Goal: Task Accomplishment & Management: Manage account settings

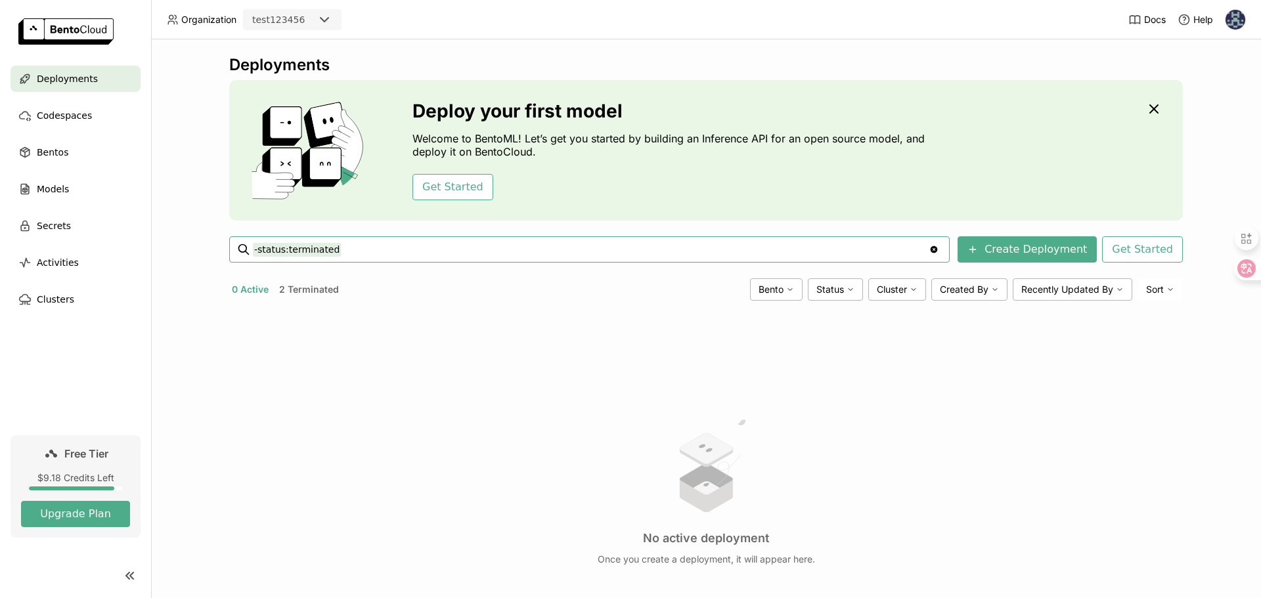
click at [321, 19] on icon at bounding box center [325, 20] width 16 height 16
click at [308, 42] on div "top-online" at bounding box center [293, 46] width 78 height 13
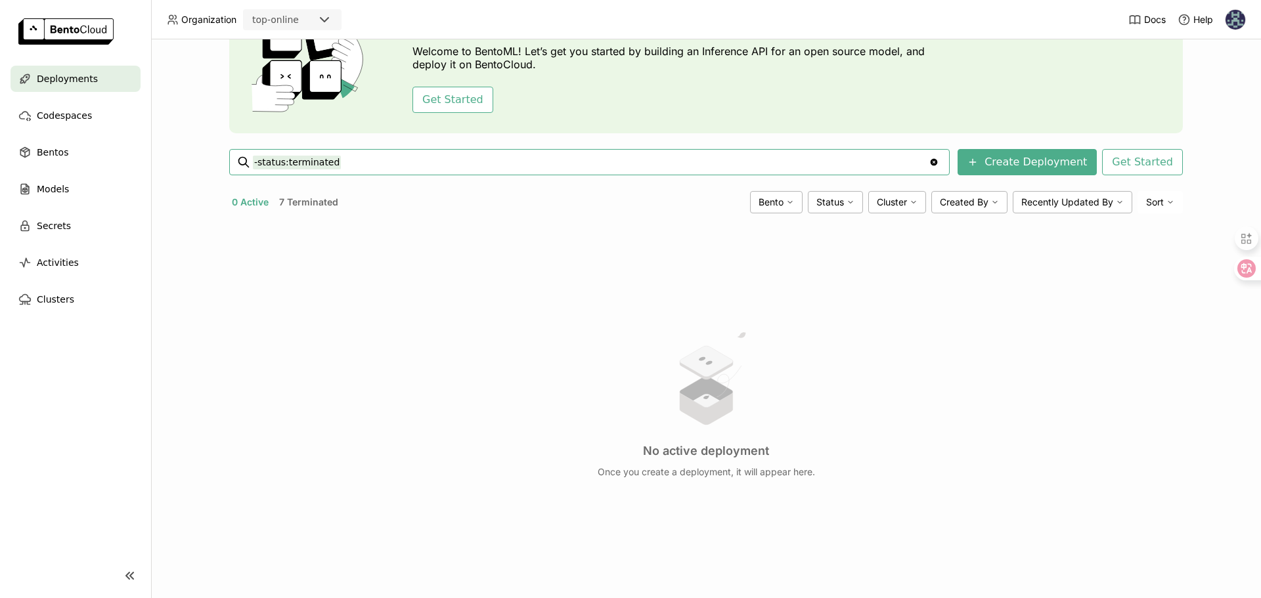
scroll to position [108, 0]
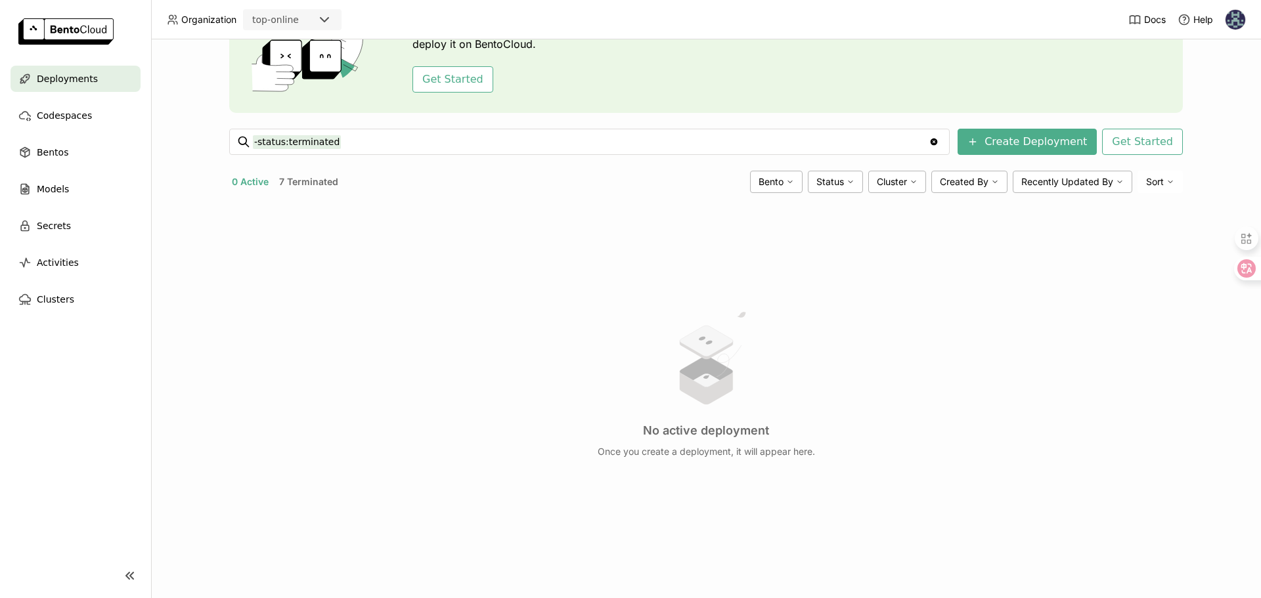
click at [306, 184] on button "7 Terminated" at bounding box center [309, 181] width 64 height 17
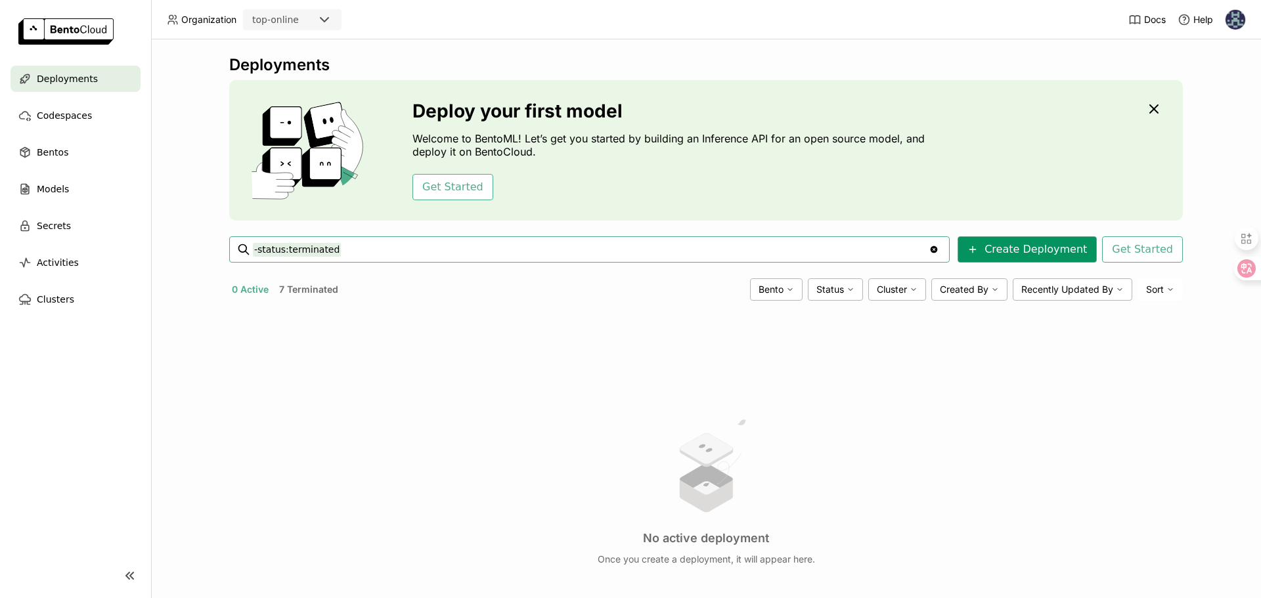
click at [1030, 251] on button "Create Deployment" at bounding box center [1027, 249] width 139 height 26
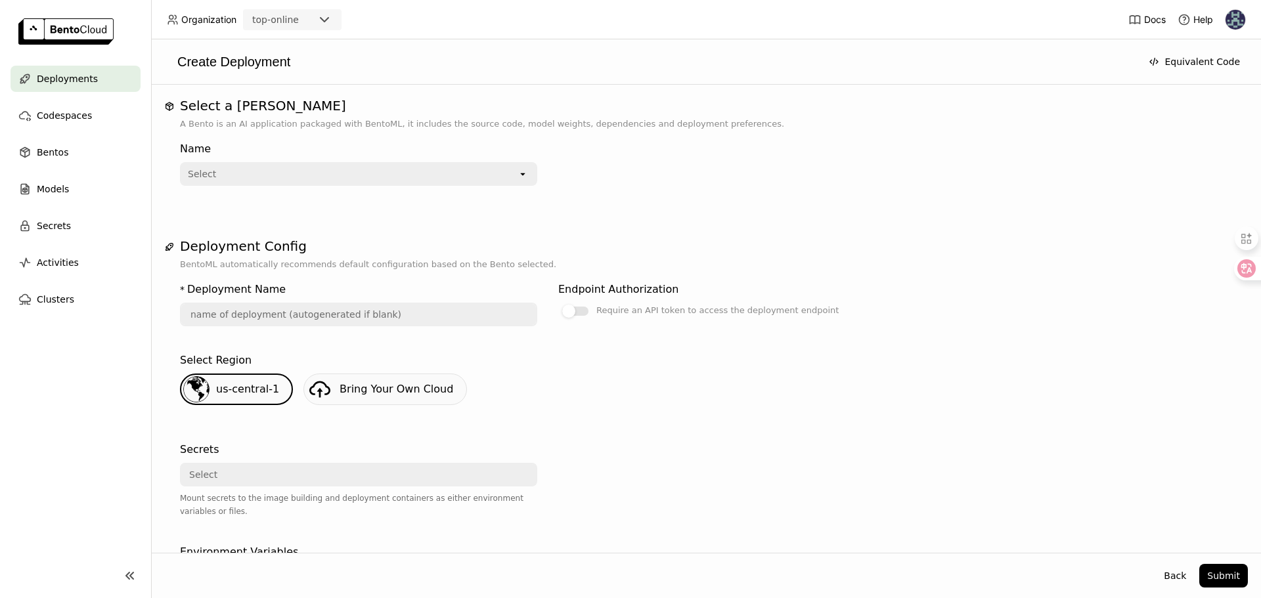
click at [378, 180] on div "Select" at bounding box center [349, 174] width 336 height 21
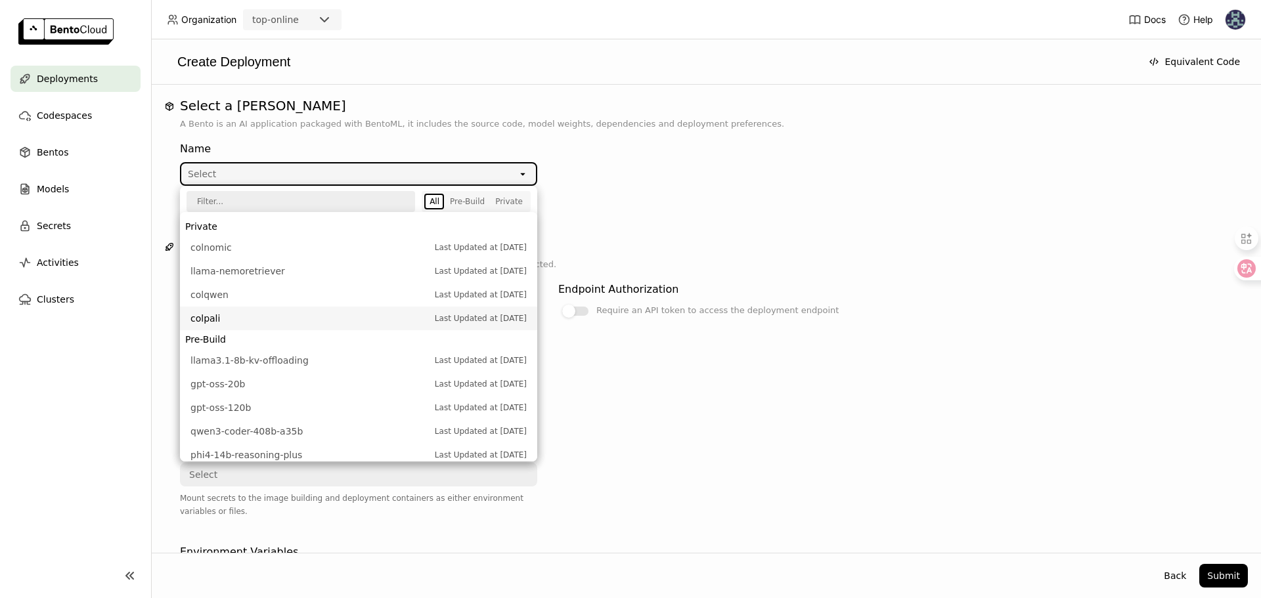
click at [215, 317] on span "colpali" at bounding box center [309, 318] width 238 height 13
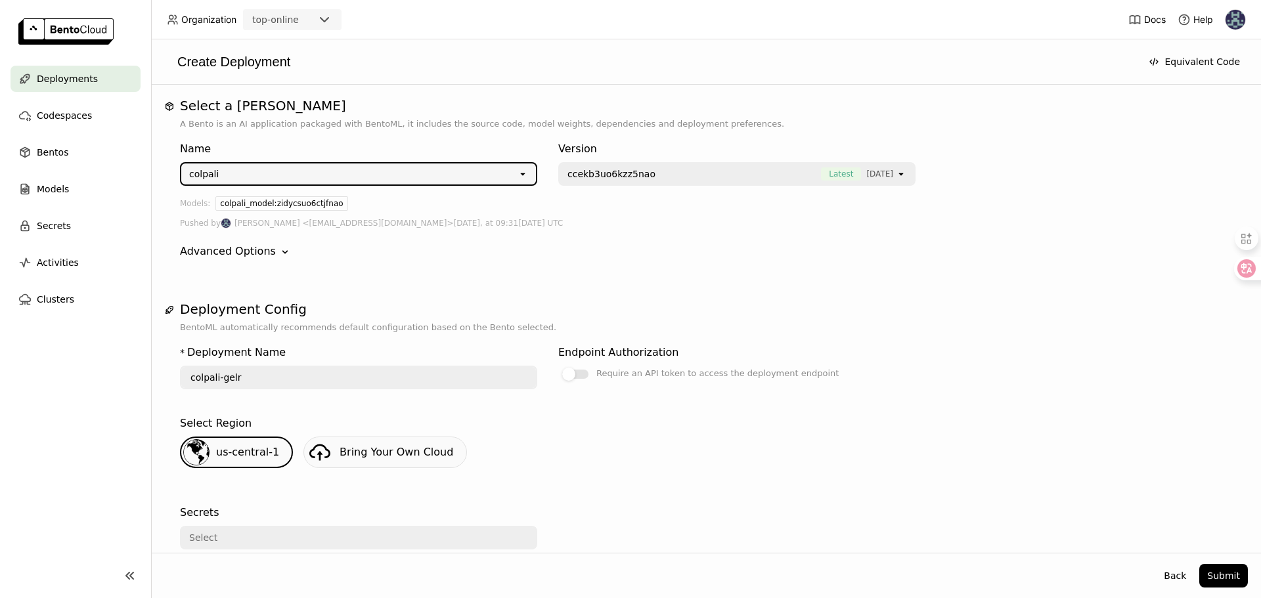
click at [600, 172] on span "ccekb3uo6kzz5nao" at bounding box center [611, 173] width 88 height 13
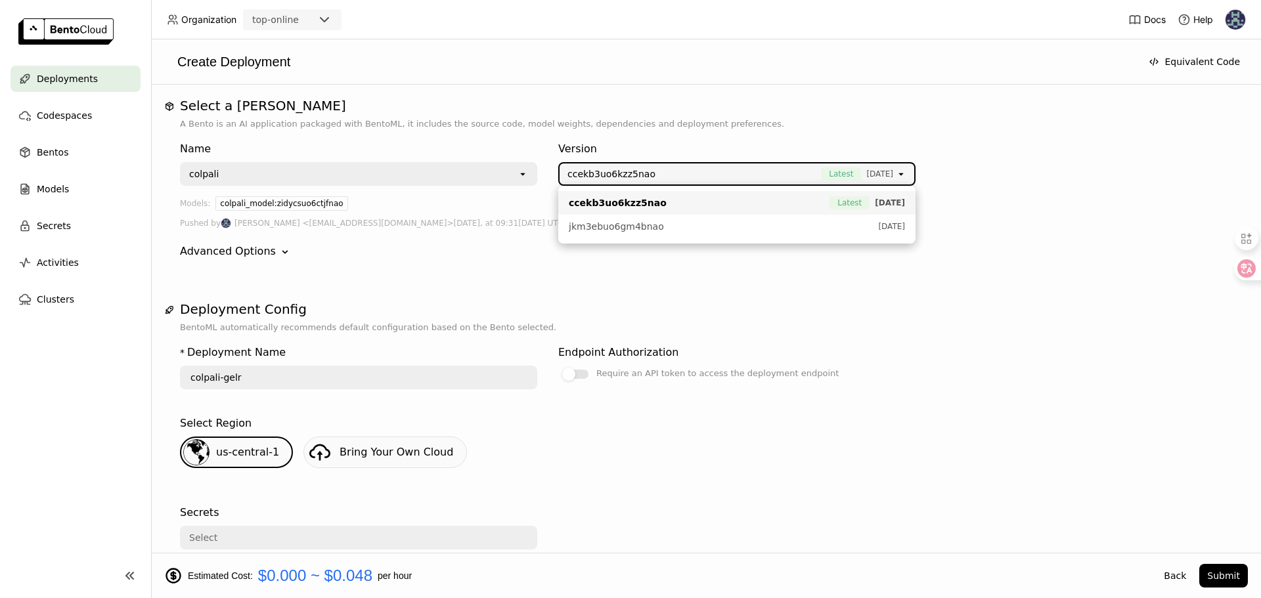
click at [602, 201] on span "ccekb3uo6kzz5nao" at bounding box center [618, 202] width 98 height 13
type input "colpali-oeve"
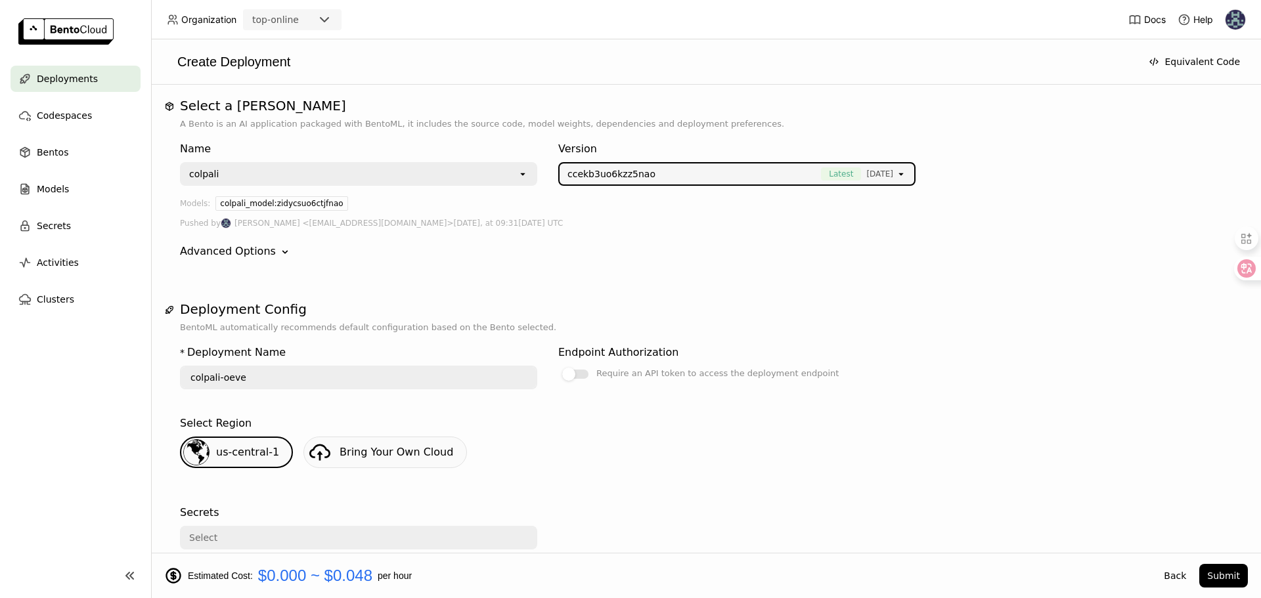
click at [429, 281] on div "Select a Bento A Bento is an AI application packaged with BentoML, it includes …" at bounding box center [706, 600] width 1084 height 1004
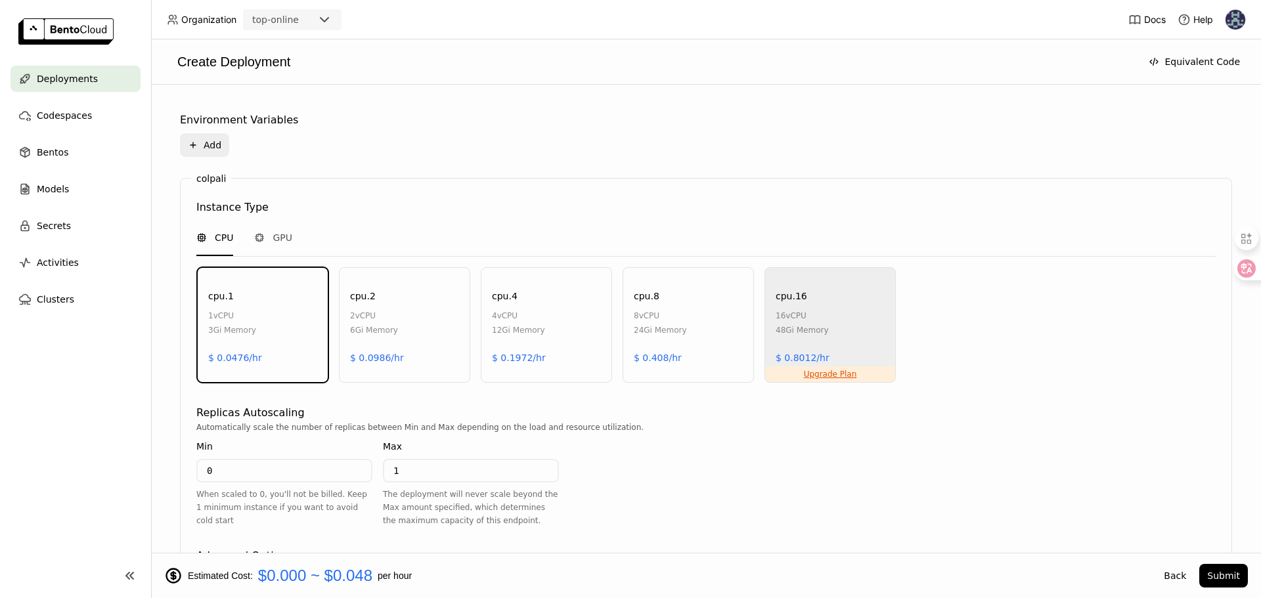
scroll to position [492, 0]
click at [273, 242] on span "GPU" at bounding box center [283, 240] width 20 height 13
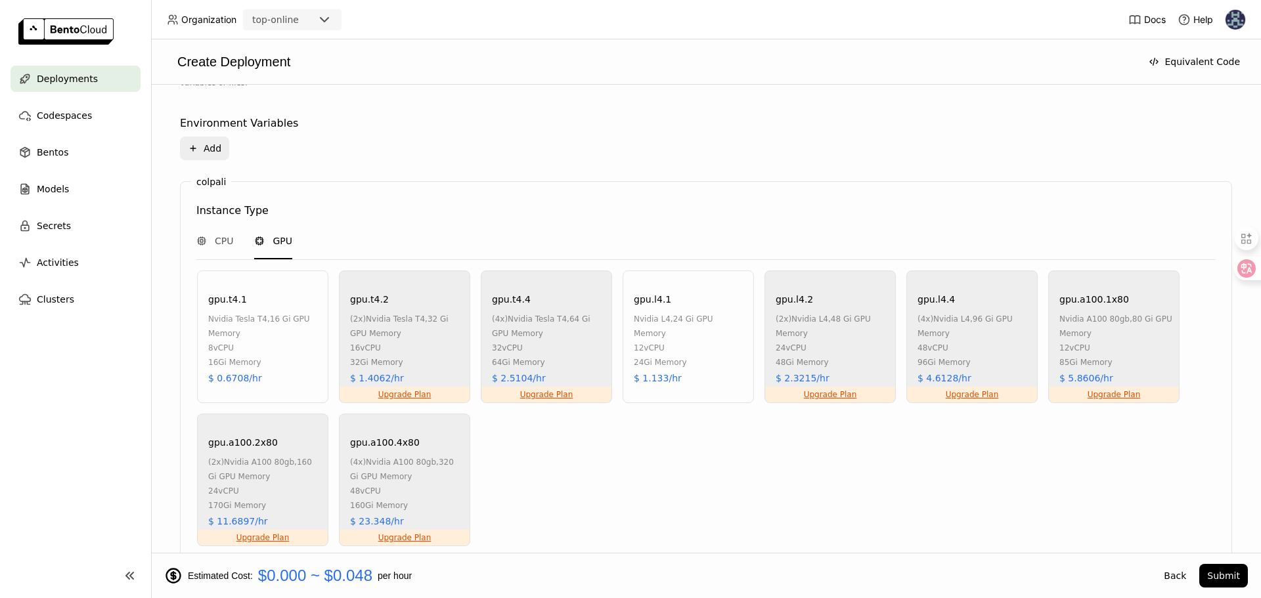
click at [668, 341] on div "12 vCPU" at bounding box center [690, 348] width 113 height 14
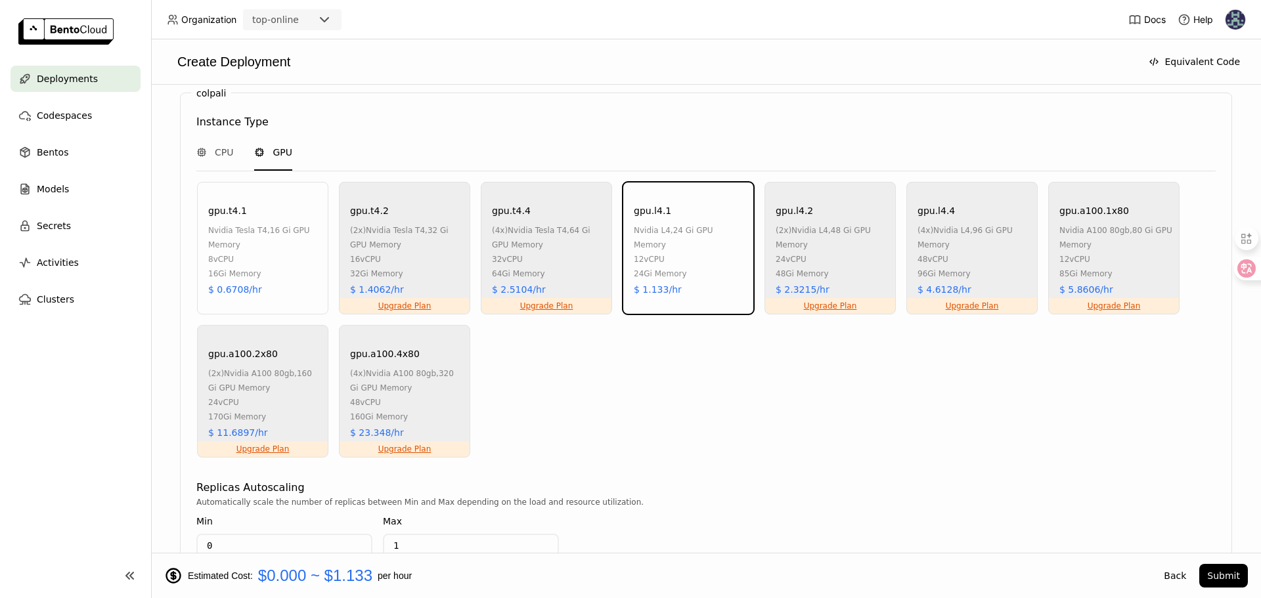
scroll to position [753, 0]
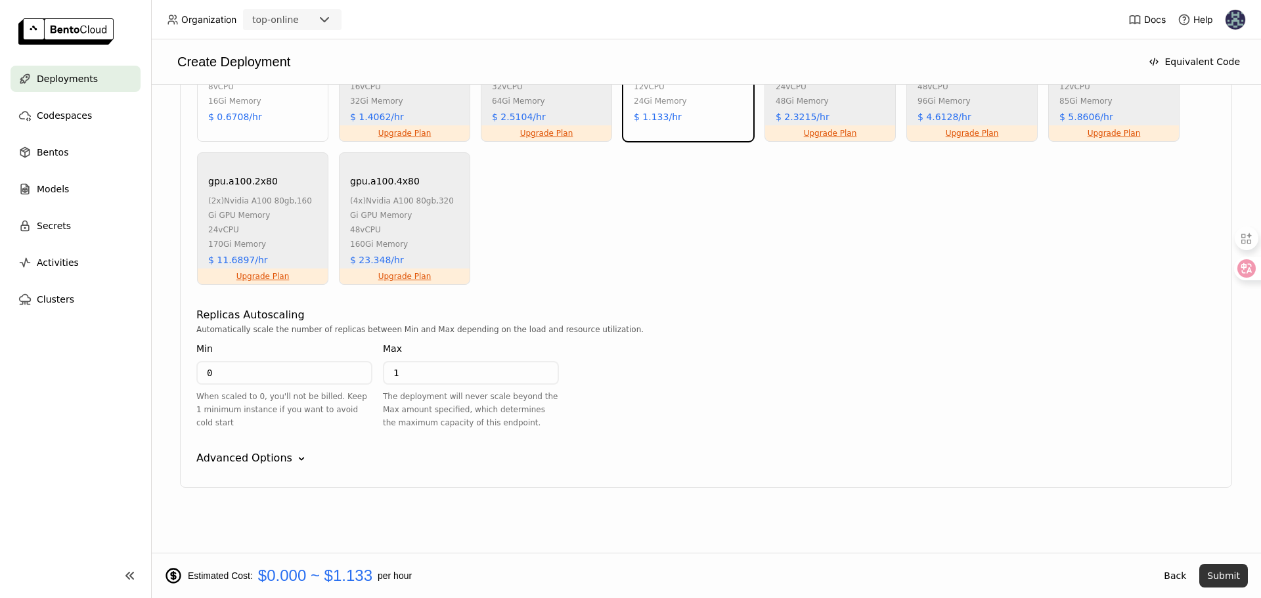
click at [1224, 577] on button "Submit" at bounding box center [1223, 576] width 49 height 24
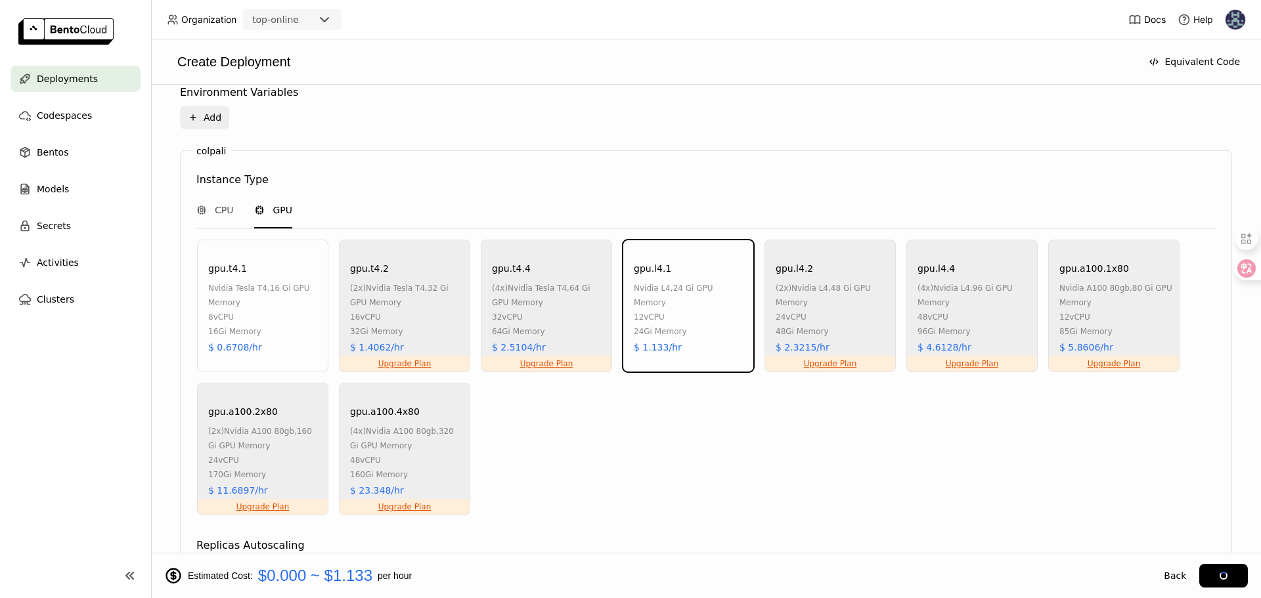
scroll to position [521, 0]
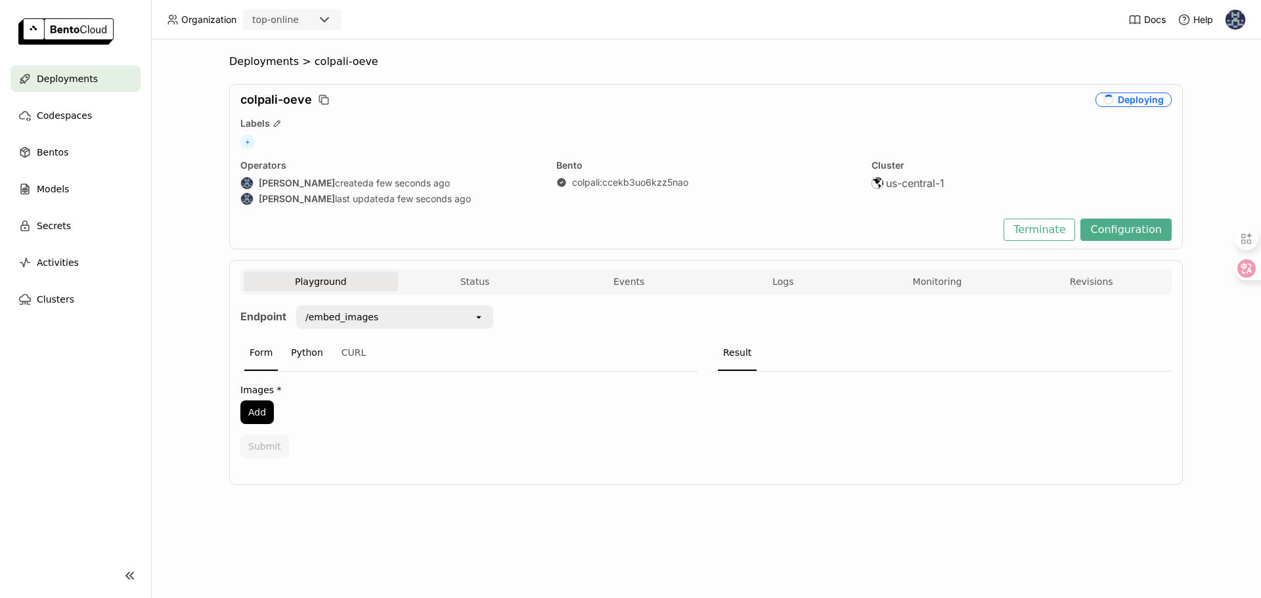
click at [311, 355] on div "Python" at bounding box center [307, 353] width 43 height 35
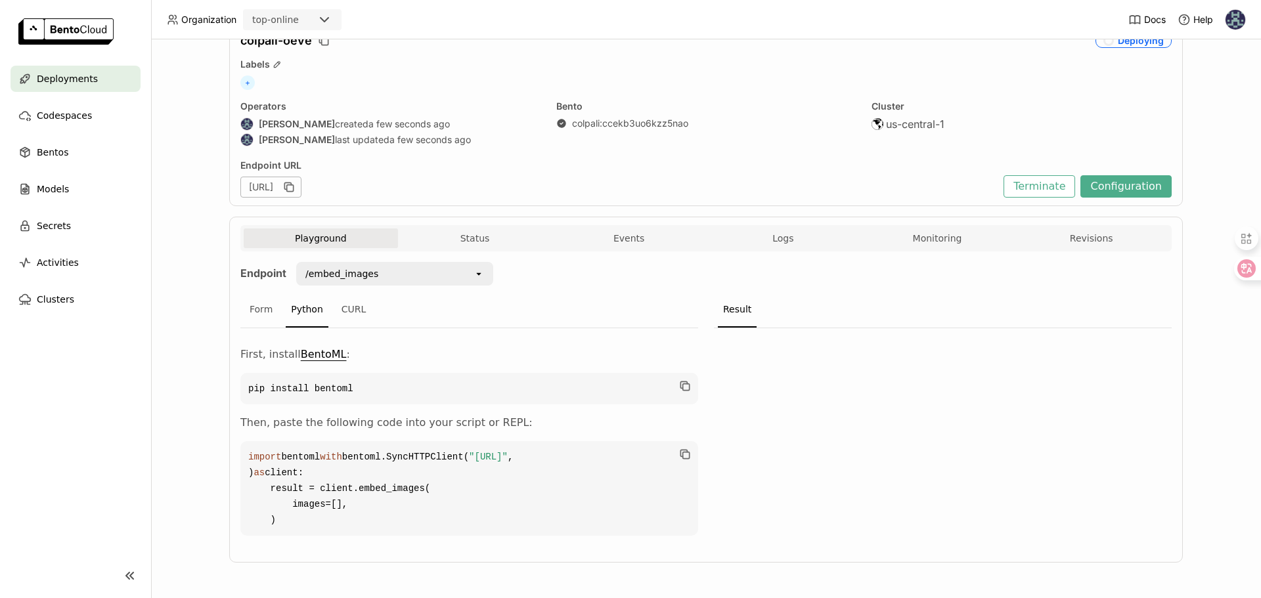
scroll to position [106, 0]
click at [296, 181] on icon "button" at bounding box center [288, 187] width 13 height 13
click at [803, 229] on button "Logs" at bounding box center [783, 239] width 154 height 20
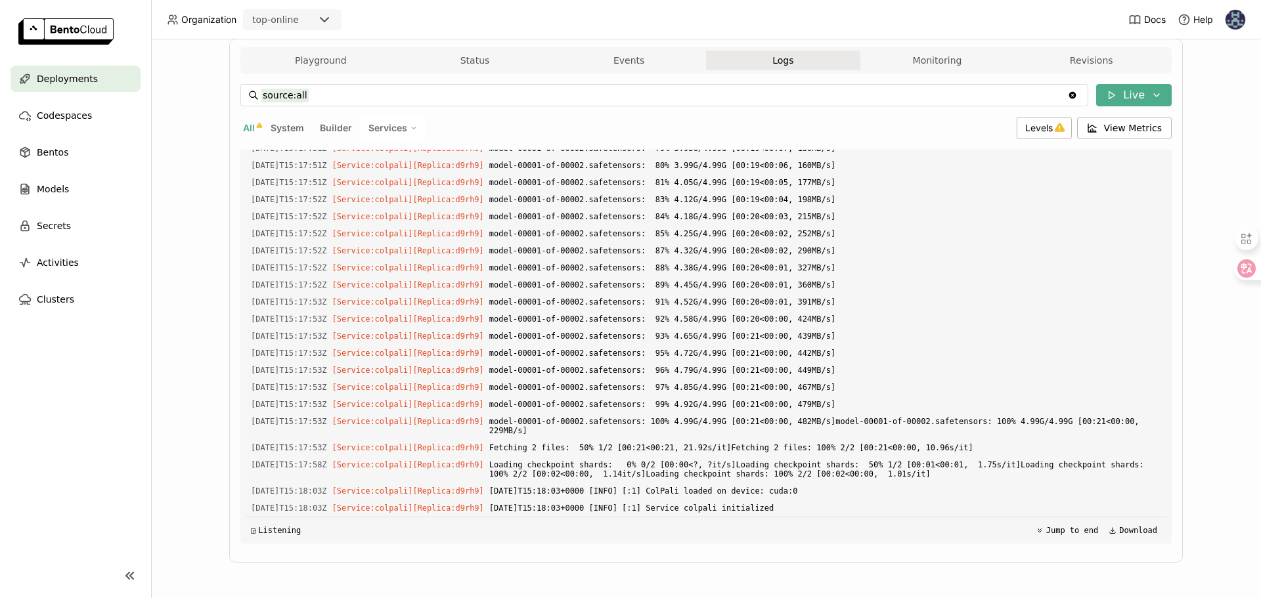
scroll to position [1519, 0]
click at [306, 63] on button "Playground" at bounding box center [321, 61] width 154 height 20
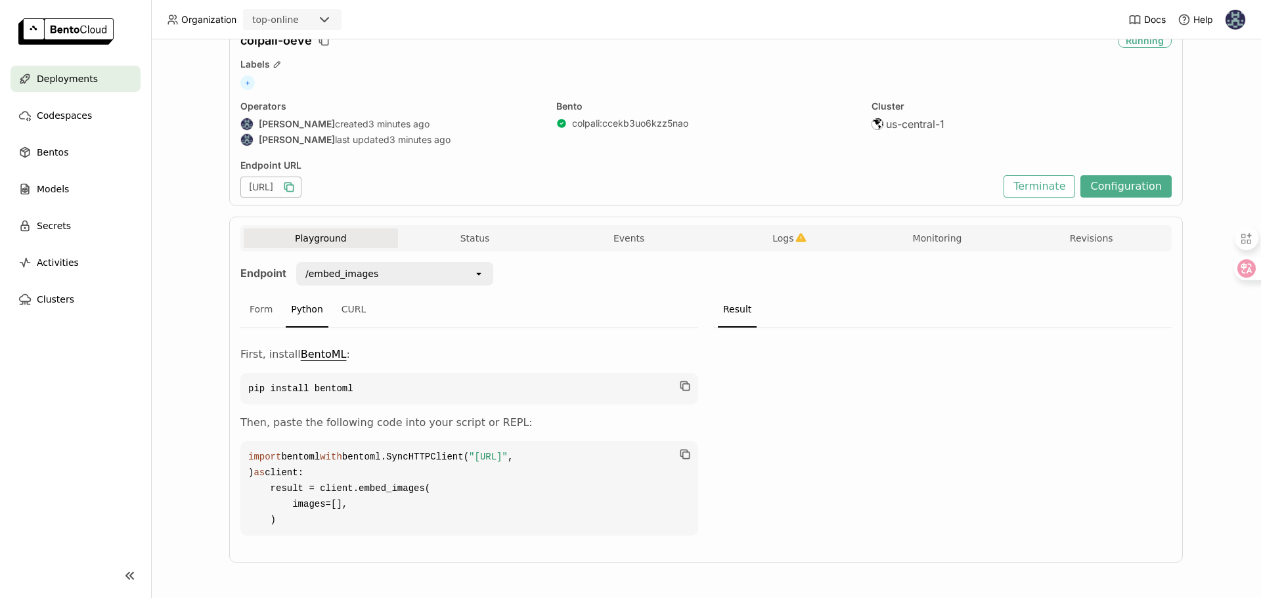
scroll to position [106, 0]
click at [257, 292] on div "Form" at bounding box center [260, 309] width 33 height 35
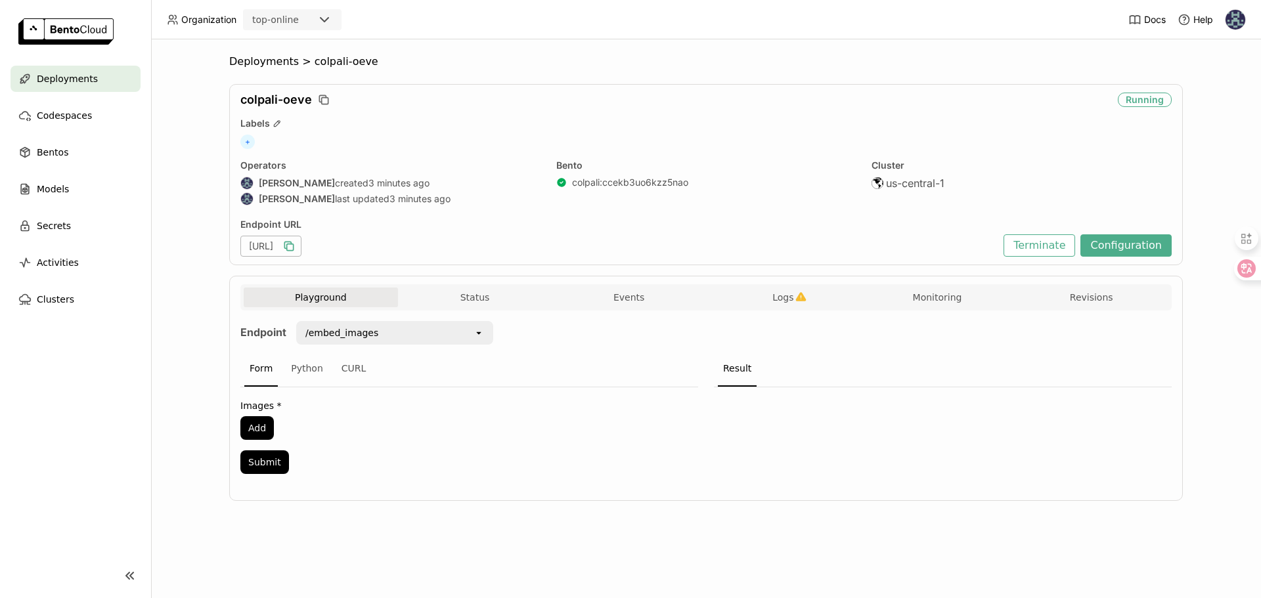
scroll to position [0, 0]
click at [1050, 246] on button "Terminate" at bounding box center [1040, 245] width 72 height 22
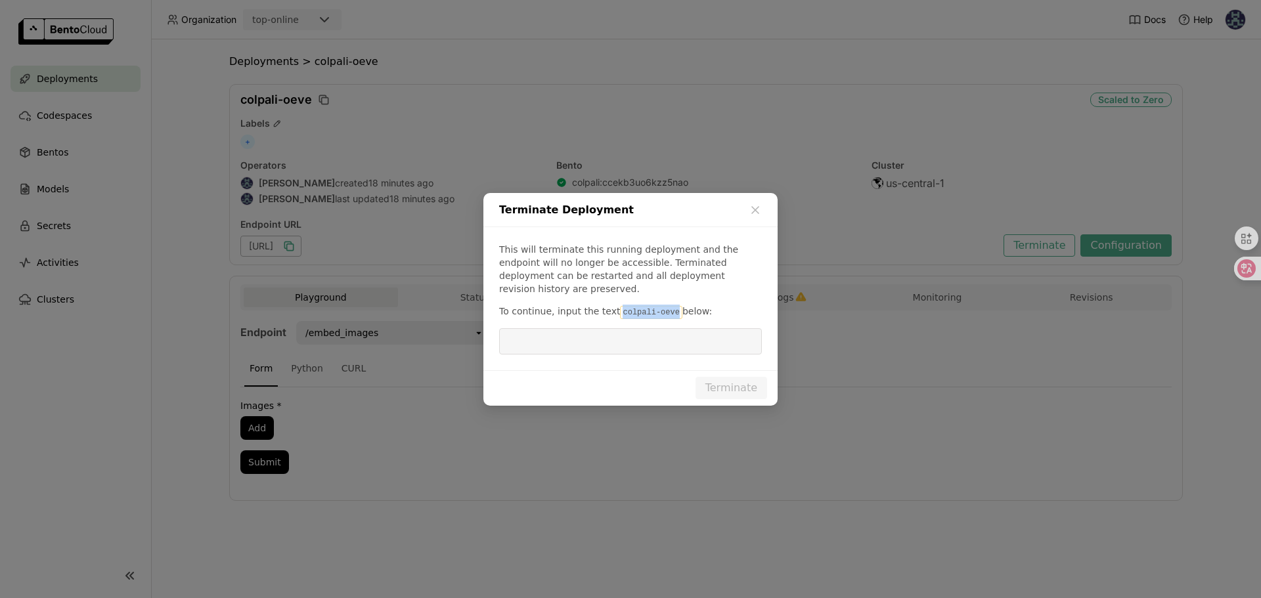
drag, startPoint x: 673, startPoint y: 314, endPoint x: 618, endPoint y: 309, distance: 55.4
click at [620, 309] on code "colpali-oeve" at bounding box center [651, 312] width 62 height 13
copy code "colpali-oeve"
click at [610, 339] on input "dialog" at bounding box center [630, 341] width 247 height 25
paste input "colpali-oeve"
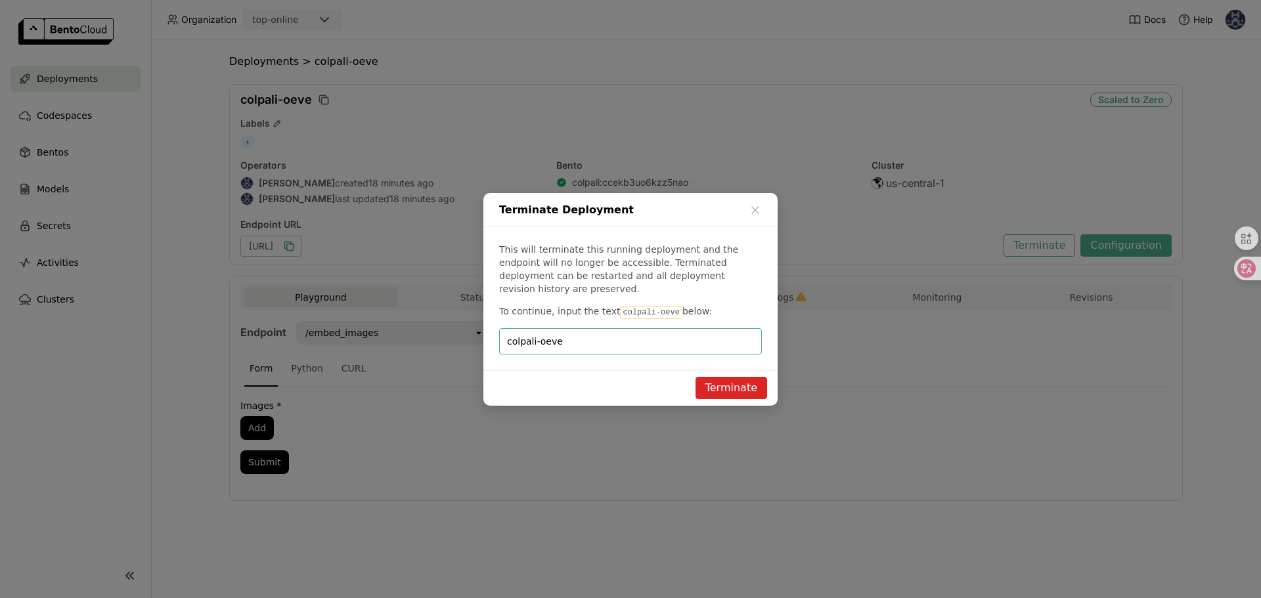
type input "colpali-oeve"
click at [723, 389] on button "Terminate" at bounding box center [732, 388] width 72 height 22
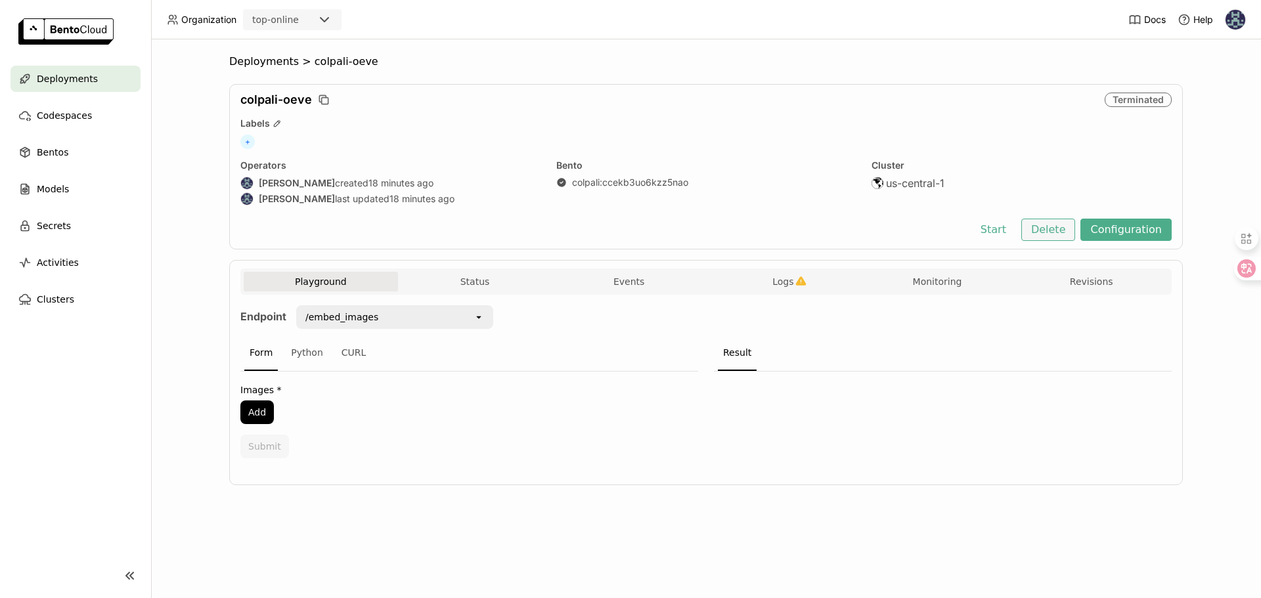
click at [1044, 227] on button "Delete" at bounding box center [1048, 230] width 55 height 22
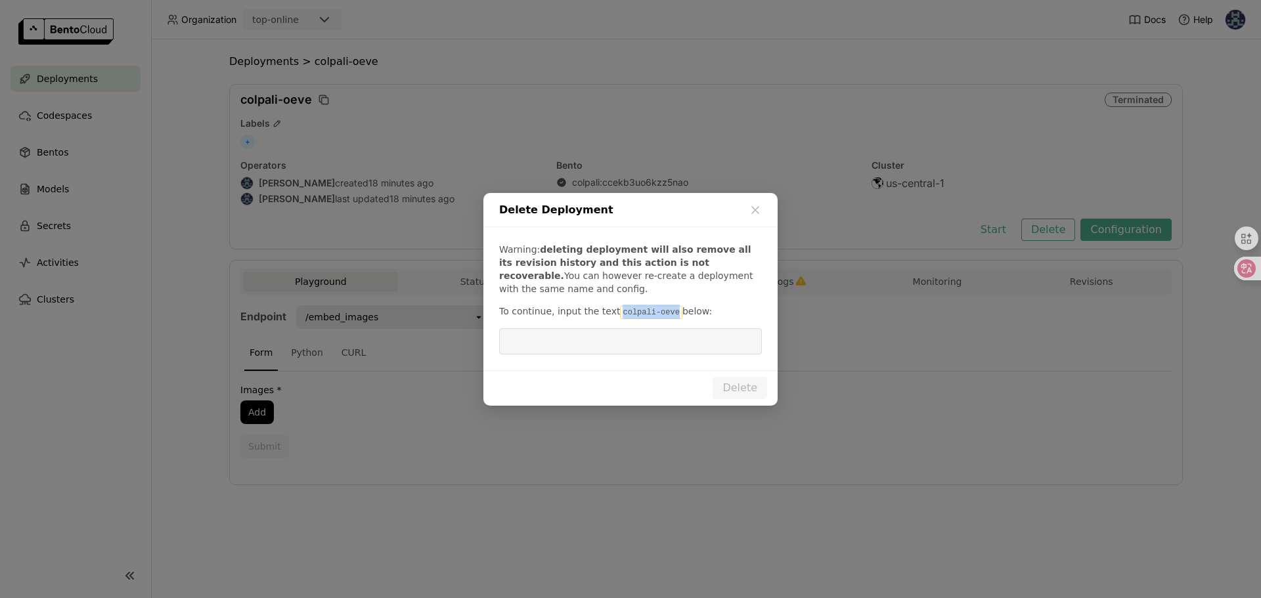
drag, startPoint x: 674, startPoint y: 313, endPoint x: 616, endPoint y: 315, distance: 57.9
click at [620, 316] on code "colpali-oeve" at bounding box center [651, 312] width 62 height 13
copy code "colpali-oeve"
click at [609, 336] on input "dialog" at bounding box center [630, 341] width 247 height 25
paste input "colpali-oeve"
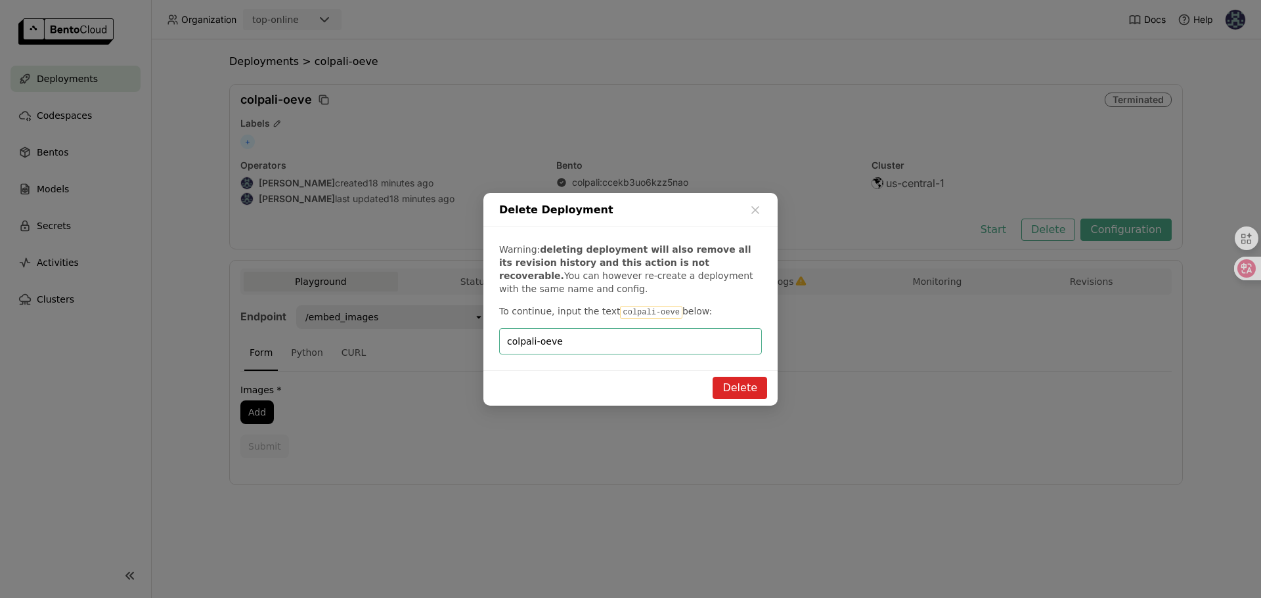
type input "colpali-oeve"
click at [744, 382] on button "Delete" at bounding box center [740, 388] width 55 height 22
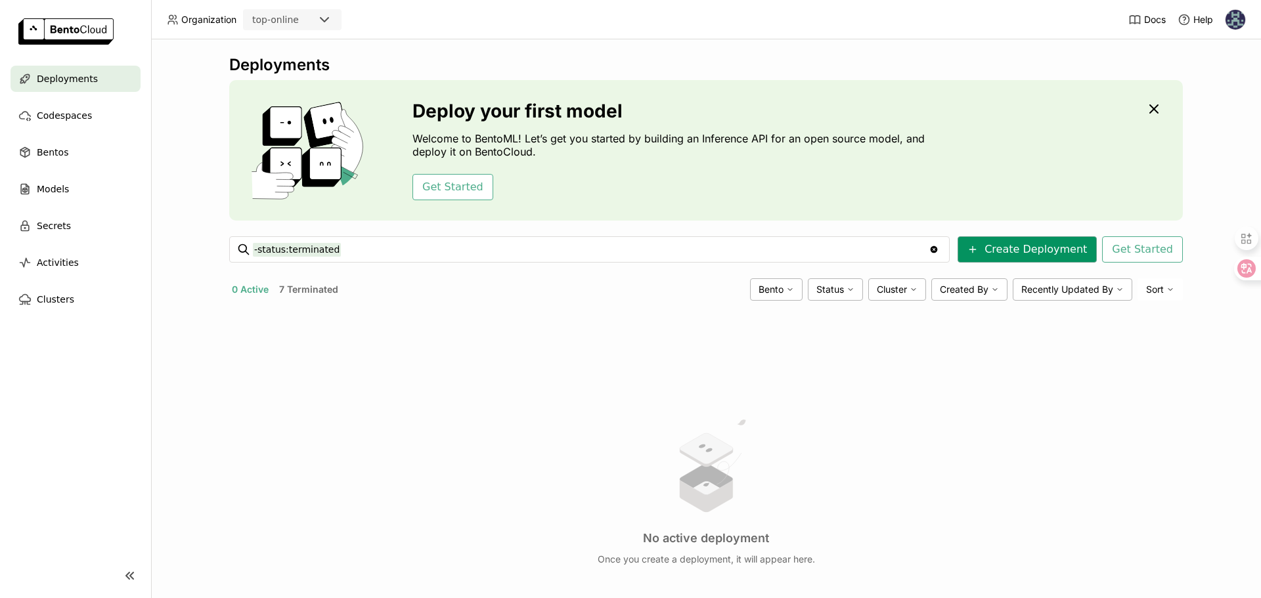
click at [1029, 241] on button "Create Deployment" at bounding box center [1027, 249] width 139 height 26
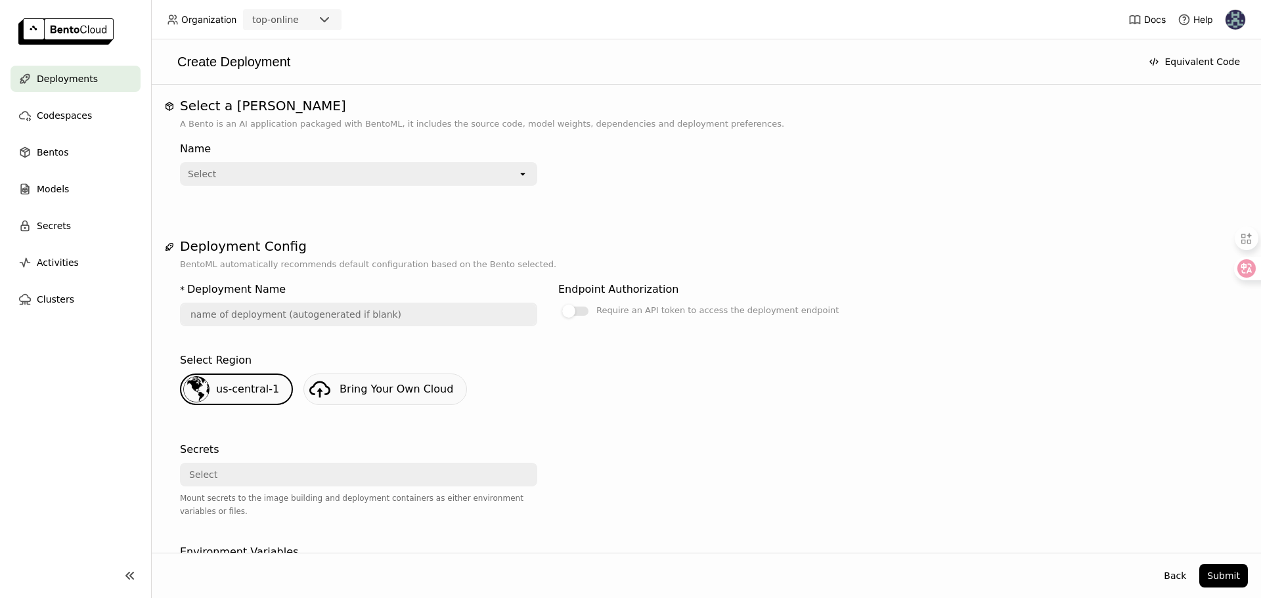
click at [452, 176] on div "Select" at bounding box center [349, 174] width 336 height 21
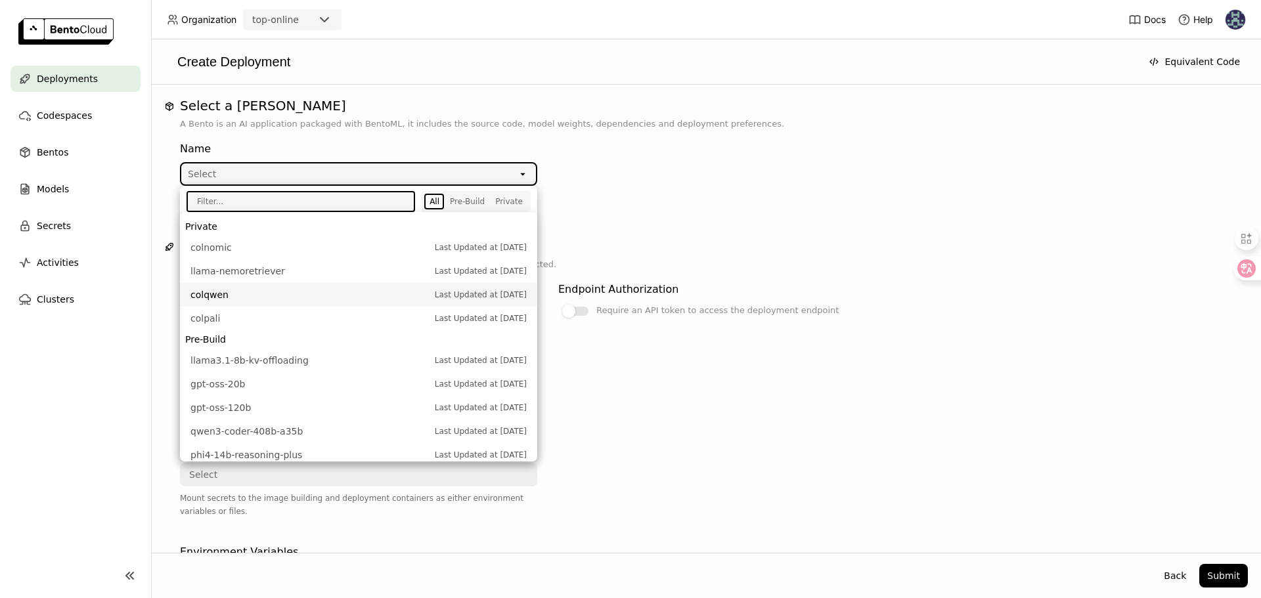
click at [259, 294] on span "colqwen" at bounding box center [309, 294] width 238 height 13
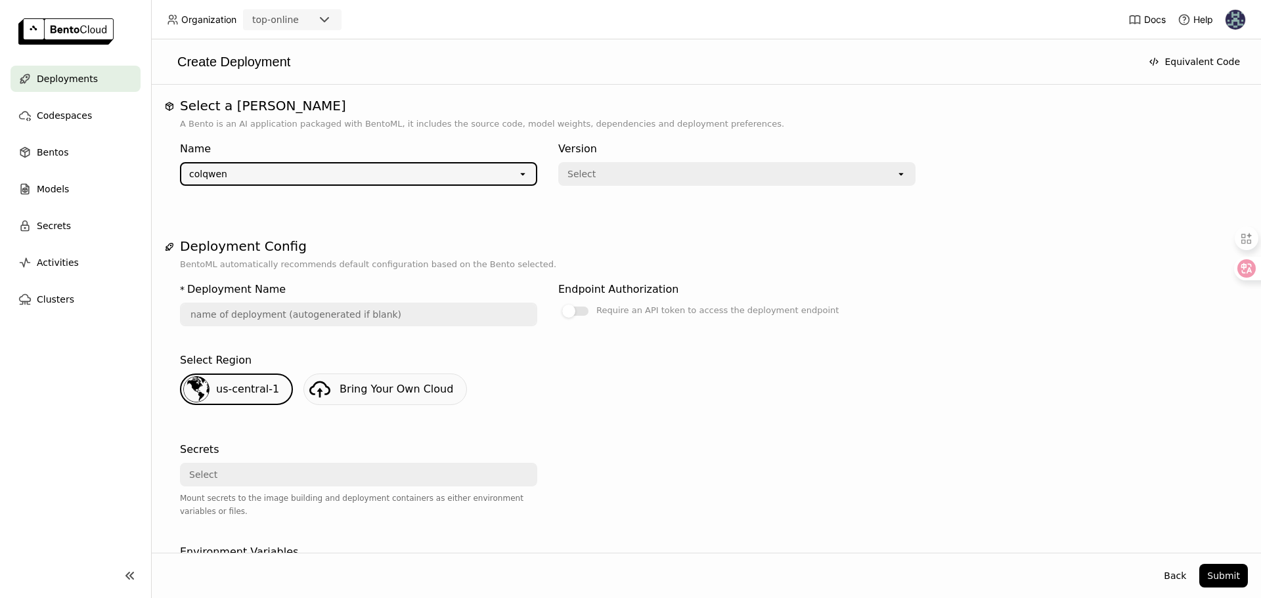
type input "colqwen-vfcf"
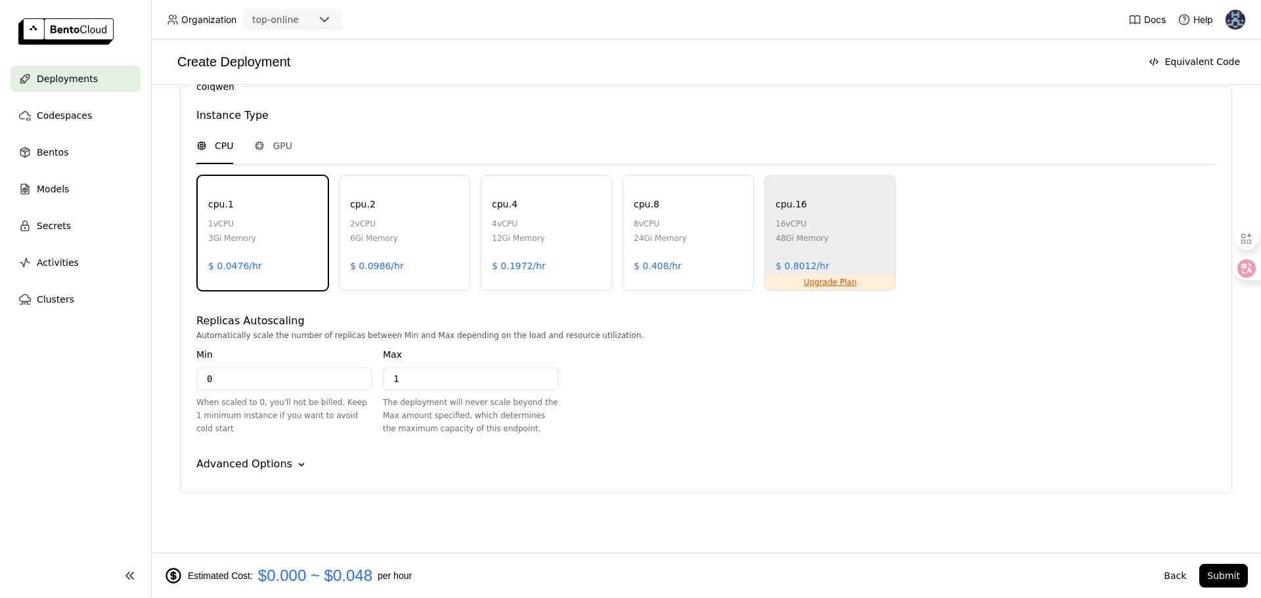
scroll to position [579, 0]
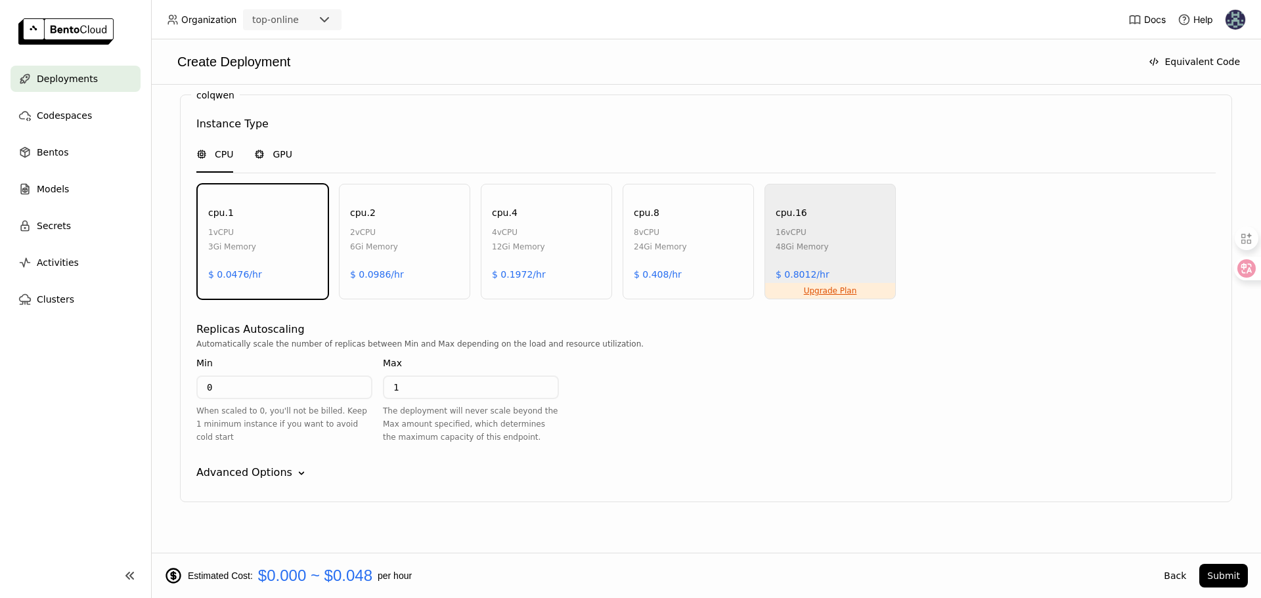
click at [276, 150] on span "GPU" at bounding box center [283, 154] width 20 height 13
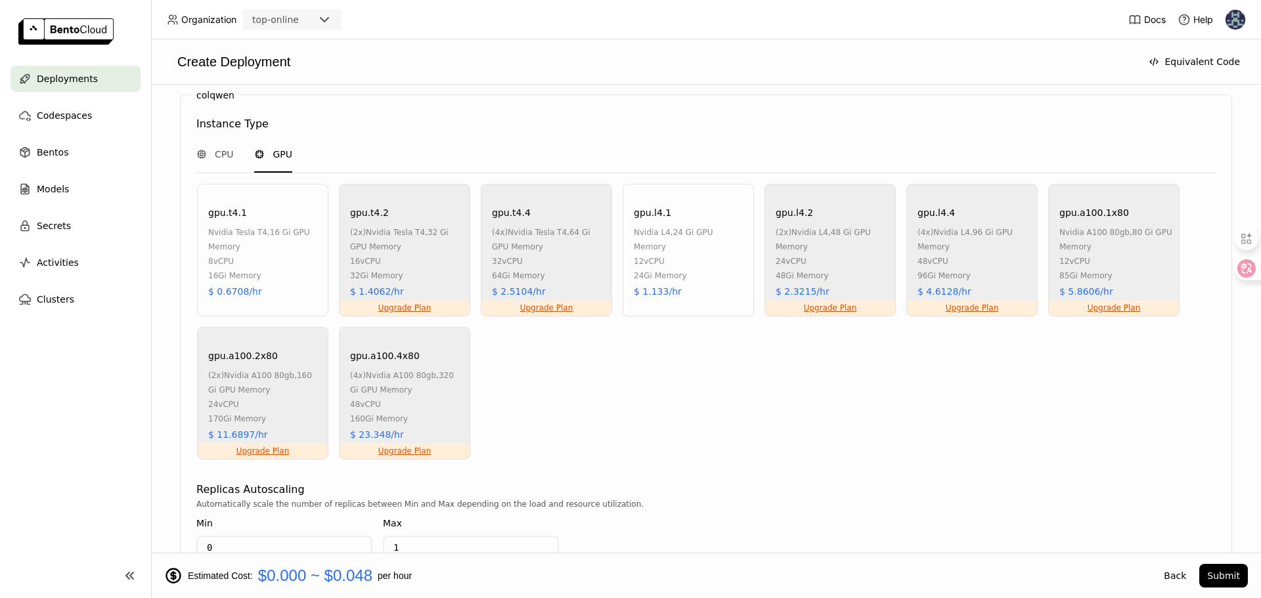
click at [630, 234] on div "gpu.l4.1 nvidia l4 , 24 Gi GPU Memory 12 vCPU 24Gi Memory $ 1.133/hr" at bounding box center [688, 250] width 131 height 133
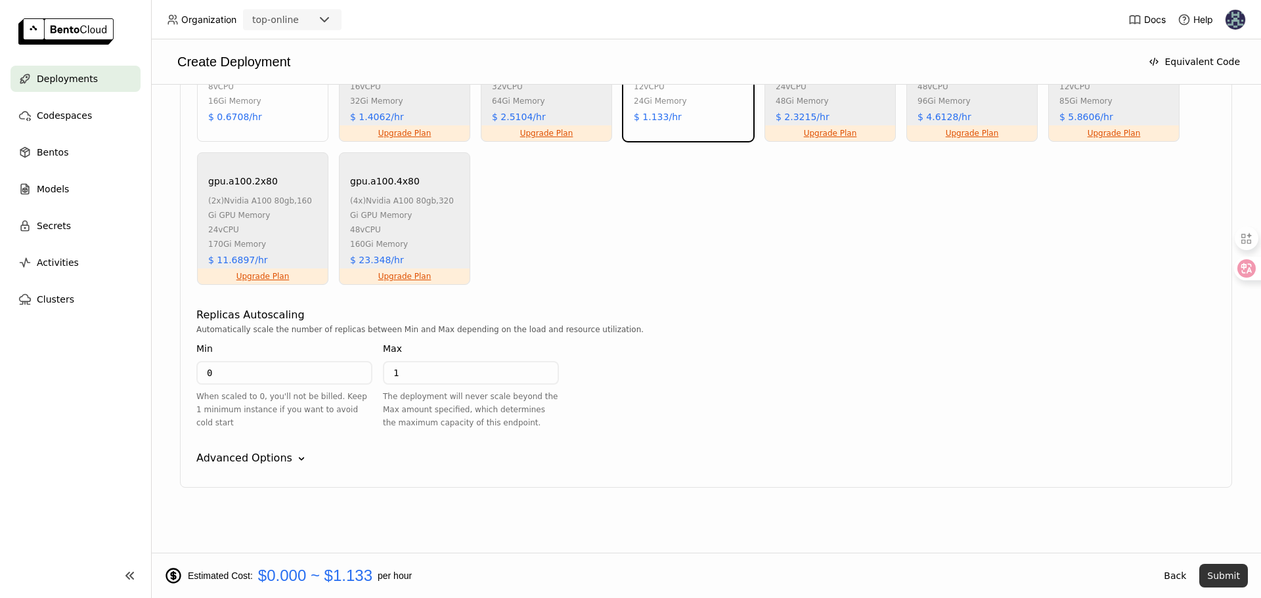
click at [1226, 575] on button "Submit" at bounding box center [1223, 576] width 49 height 24
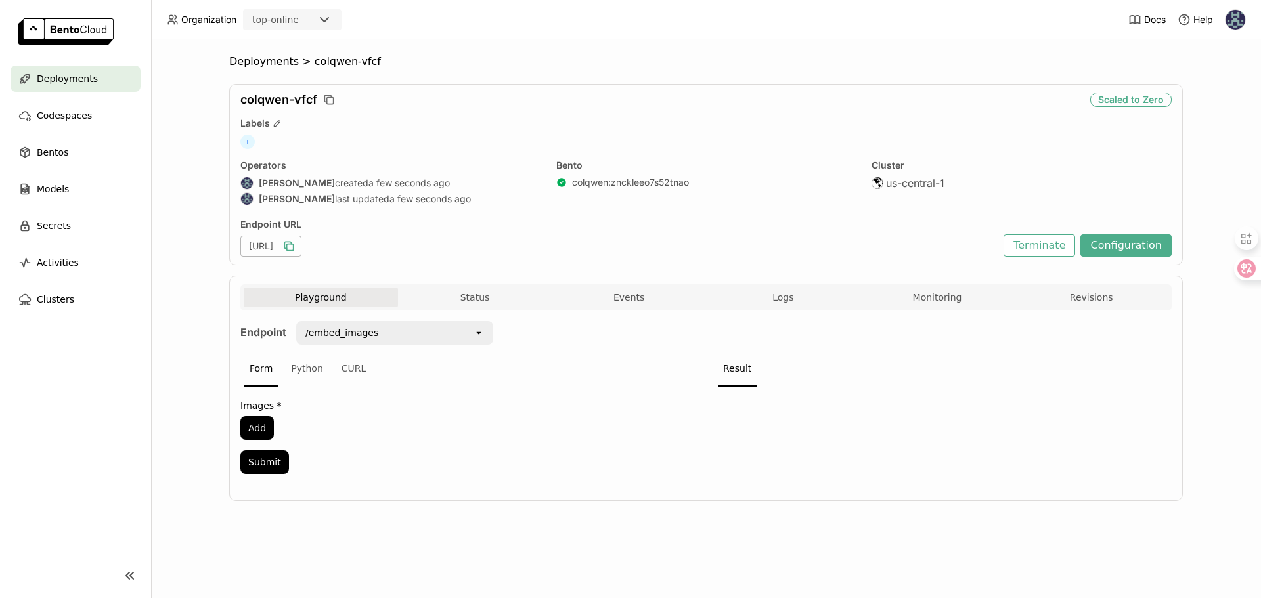
click at [296, 246] on icon "button" at bounding box center [288, 246] width 13 height 13
click at [1033, 248] on button "Terminate" at bounding box center [1040, 245] width 72 height 22
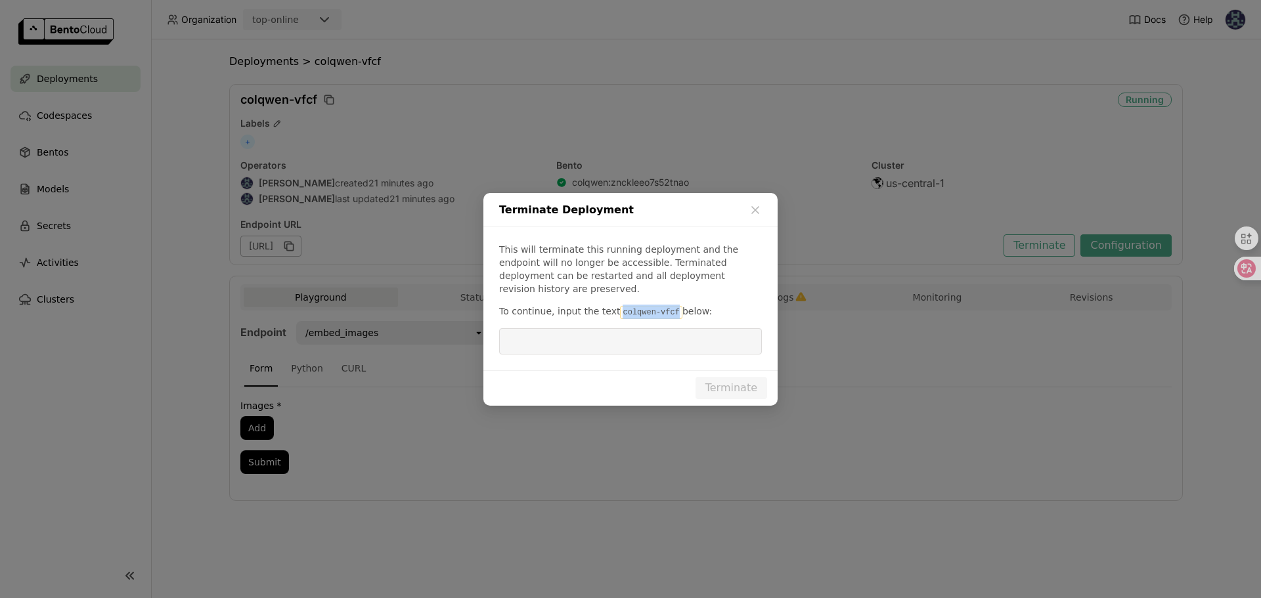
drag, startPoint x: 674, startPoint y: 313, endPoint x: 618, endPoint y: 317, distance: 55.9
click at [620, 317] on code "colqwen-vfcf" at bounding box center [651, 312] width 62 height 13
click at [756, 214] on icon "dialog" at bounding box center [755, 210] width 13 height 13
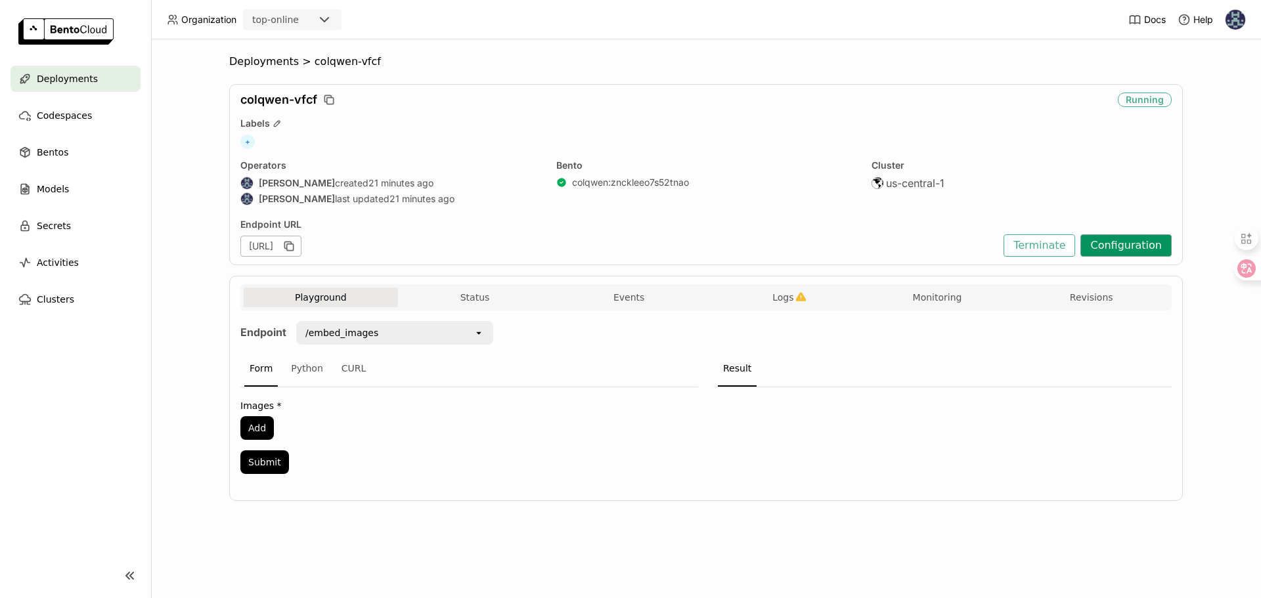
click at [1135, 246] on button "Configuration" at bounding box center [1125, 245] width 91 height 22
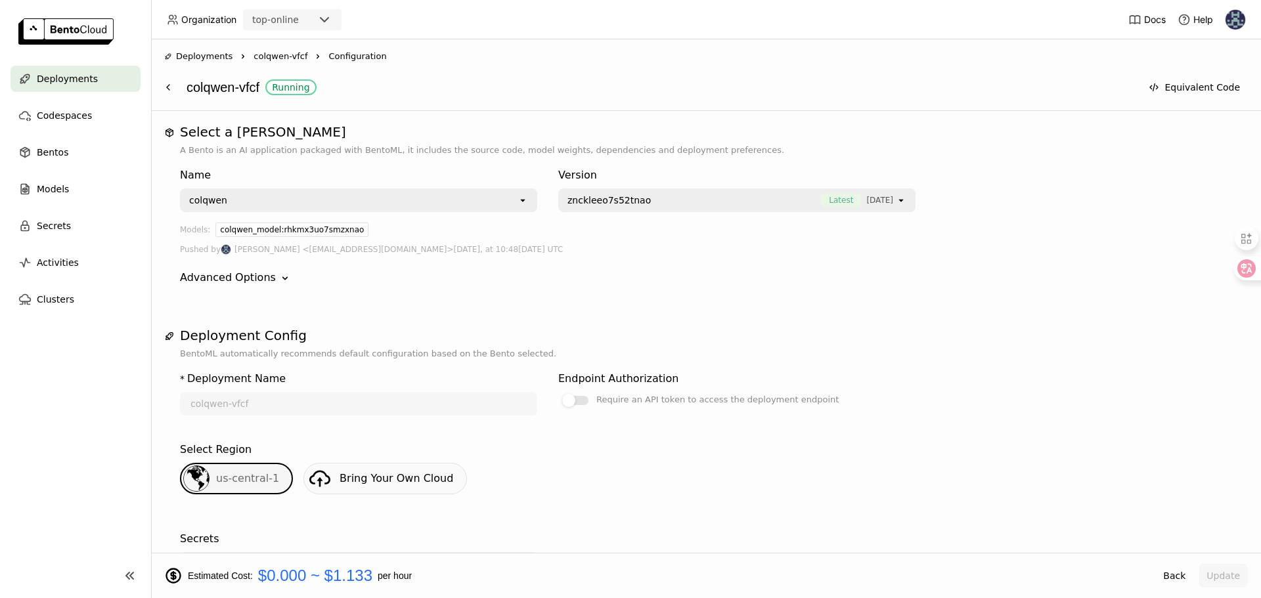
click at [523, 202] on icon "open" at bounding box center [523, 200] width 11 height 11
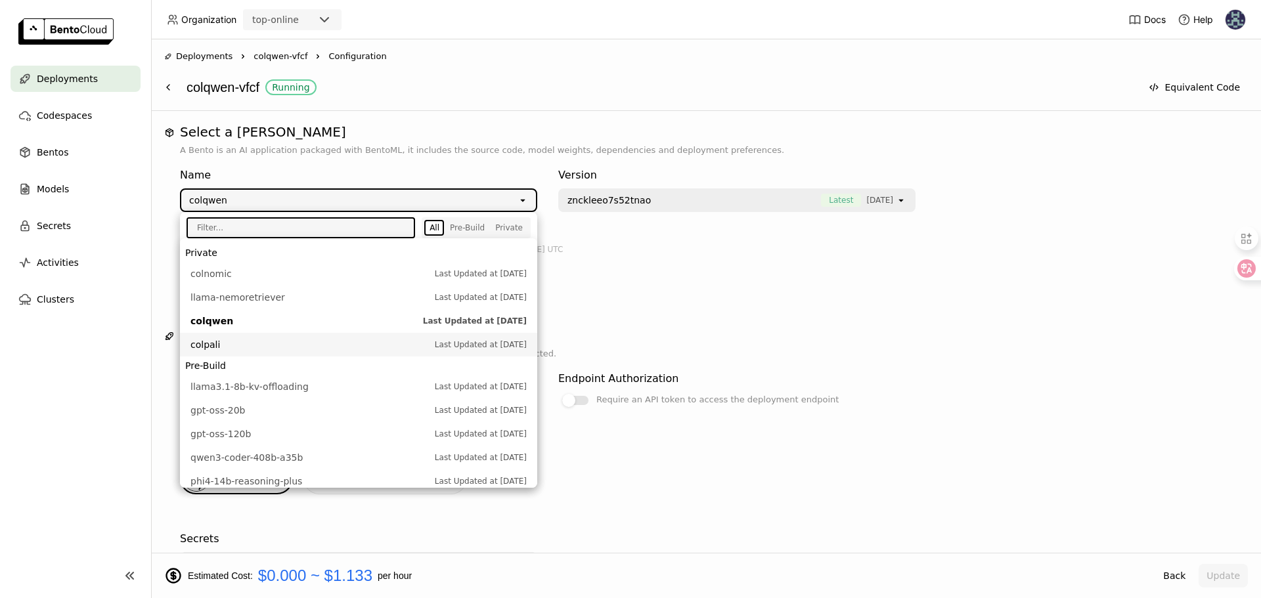
click at [231, 341] on span "colpali" at bounding box center [309, 344] width 238 height 13
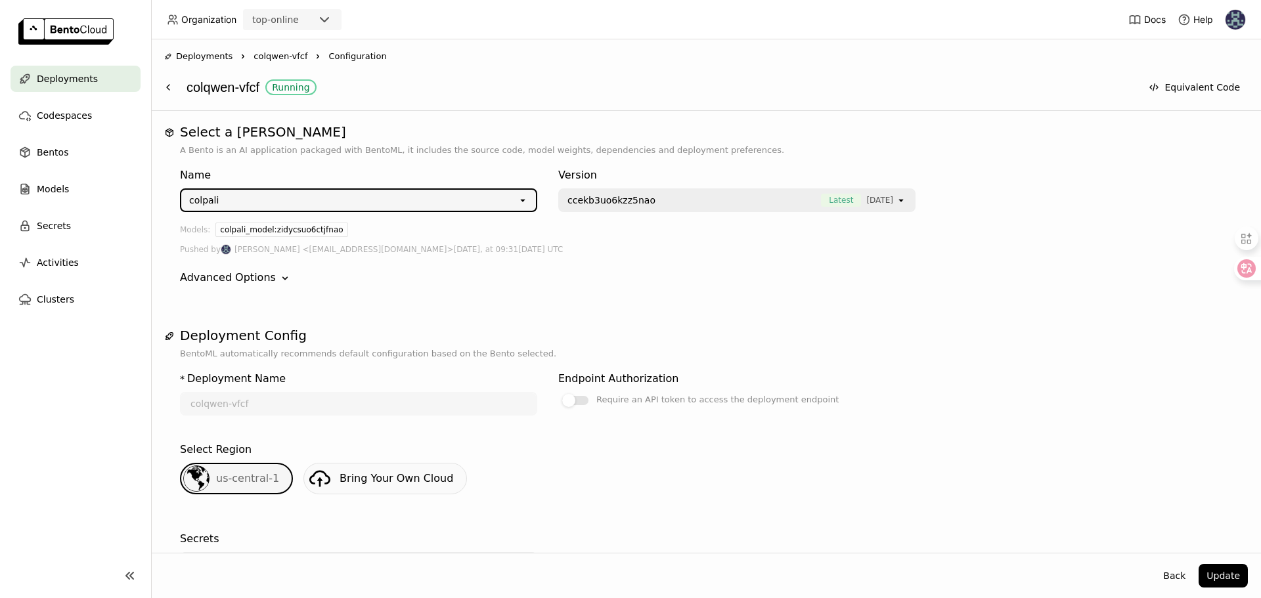
scroll to position [492, 0]
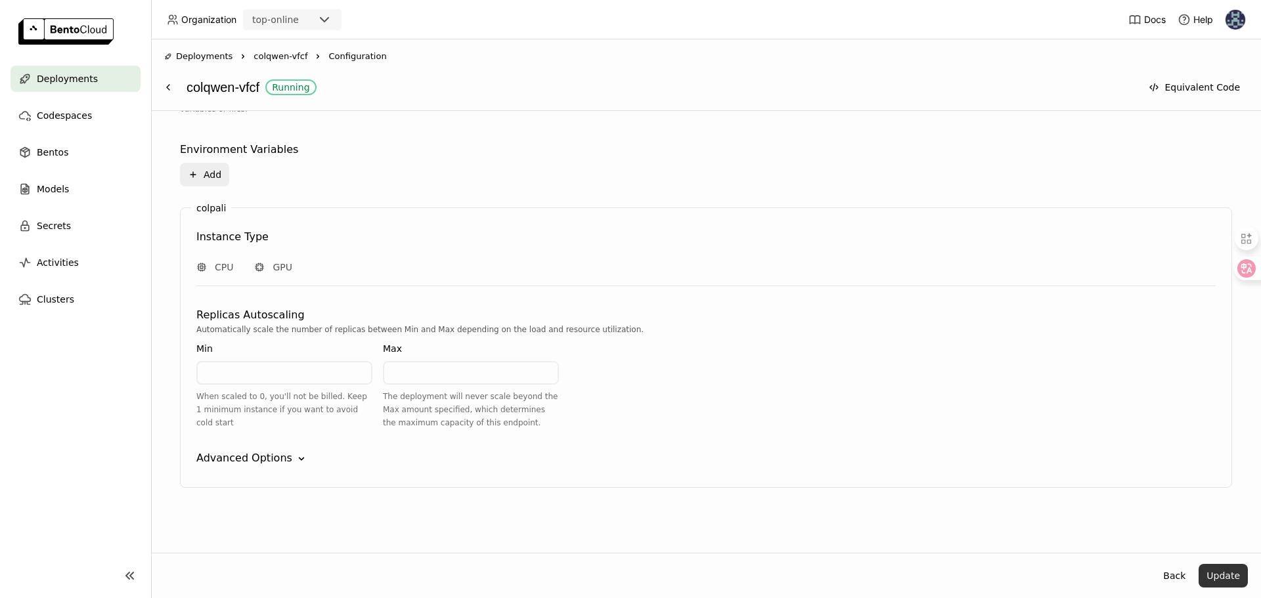
click at [1212, 574] on button "Update" at bounding box center [1223, 576] width 49 height 24
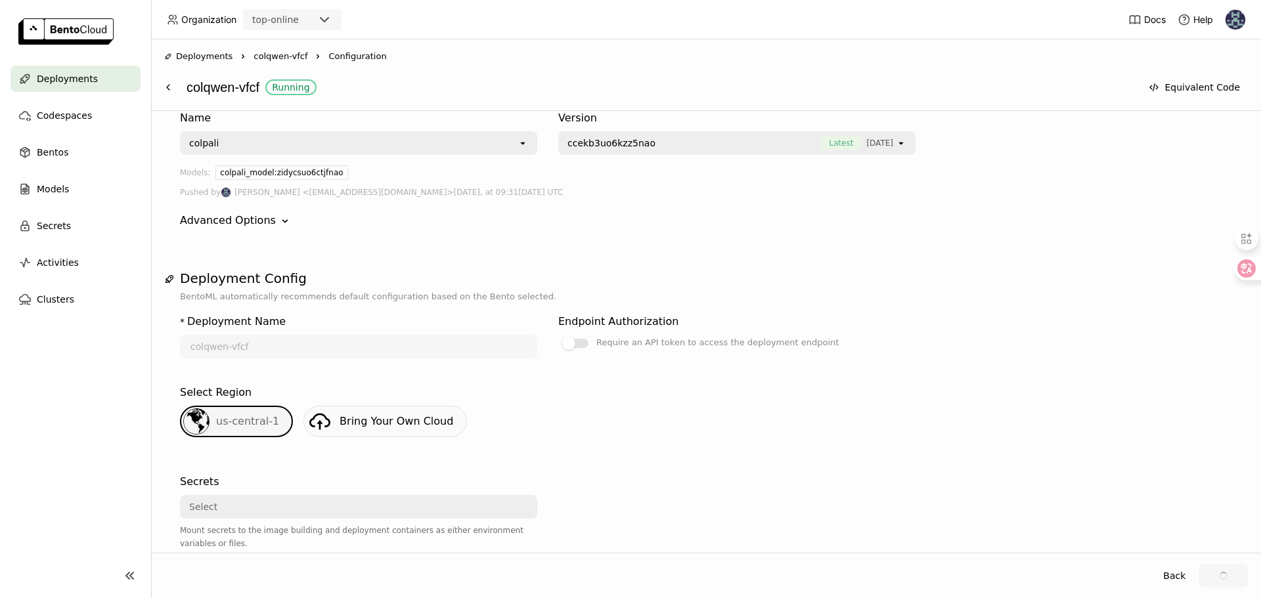
scroll to position [0, 0]
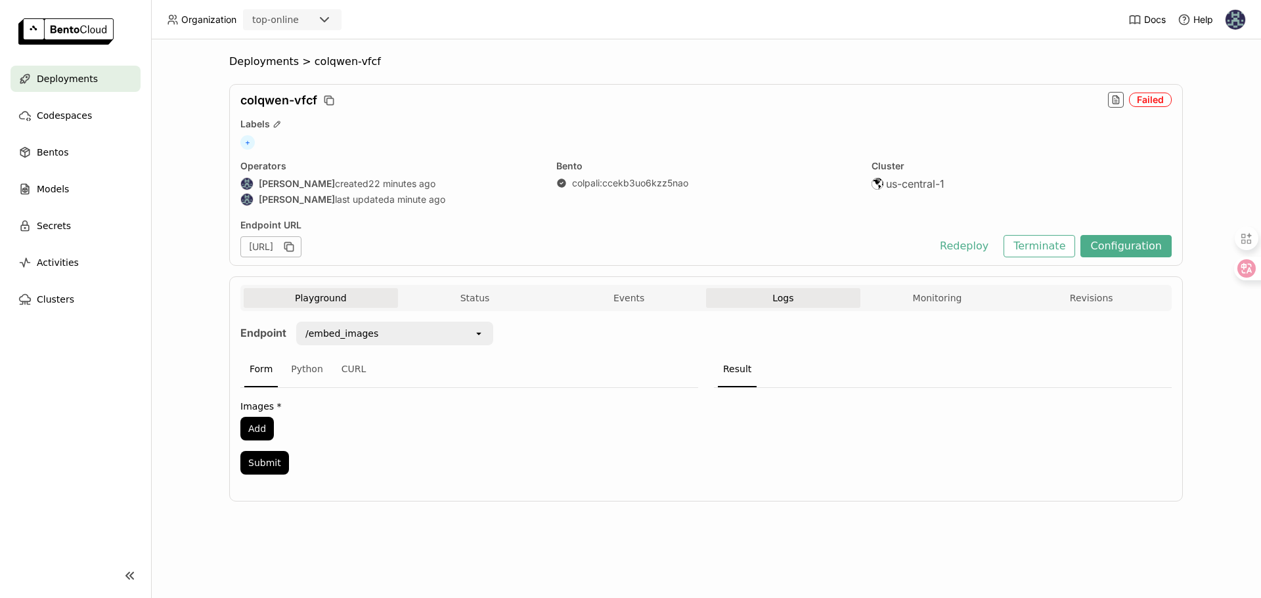
click at [788, 297] on span "Logs" at bounding box center [782, 298] width 21 height 12
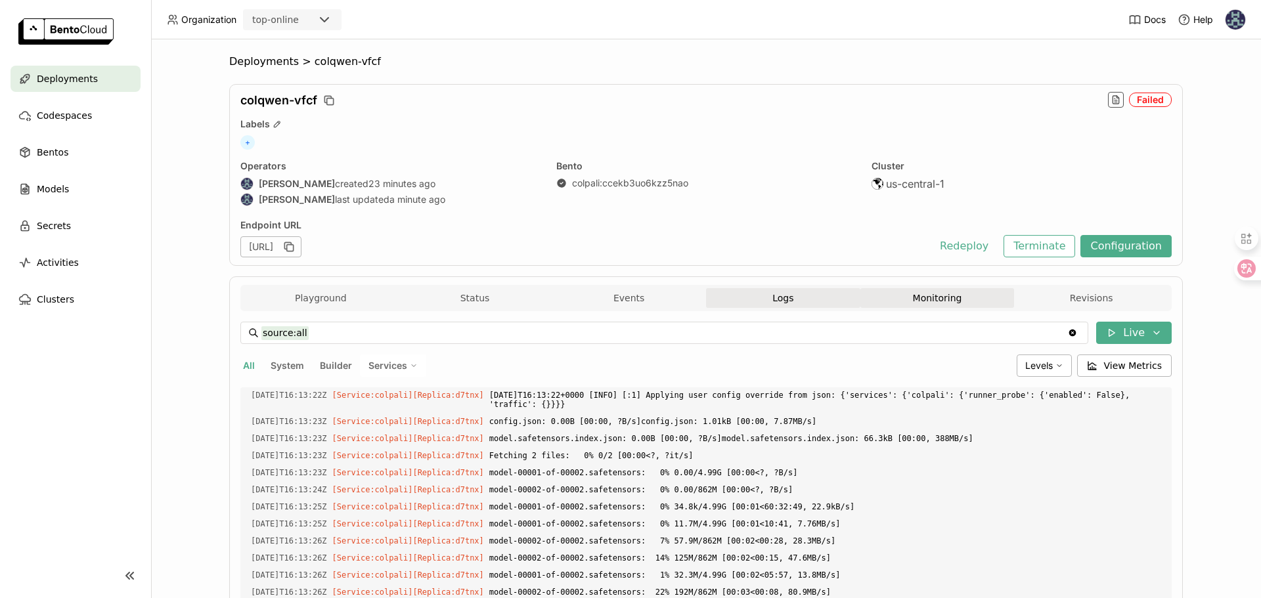
scroll to position [933, 0]
drag, startPoint x: 880, startPoint y: 301, endPoint x: 859, endPoint y: 349, distance: 52.4
click at [856, 352] on div "Playground Status Events Logs Monitoring Revisions Endpoint /embed_images open …" at bounding box center [705, 538] width 931 height 507
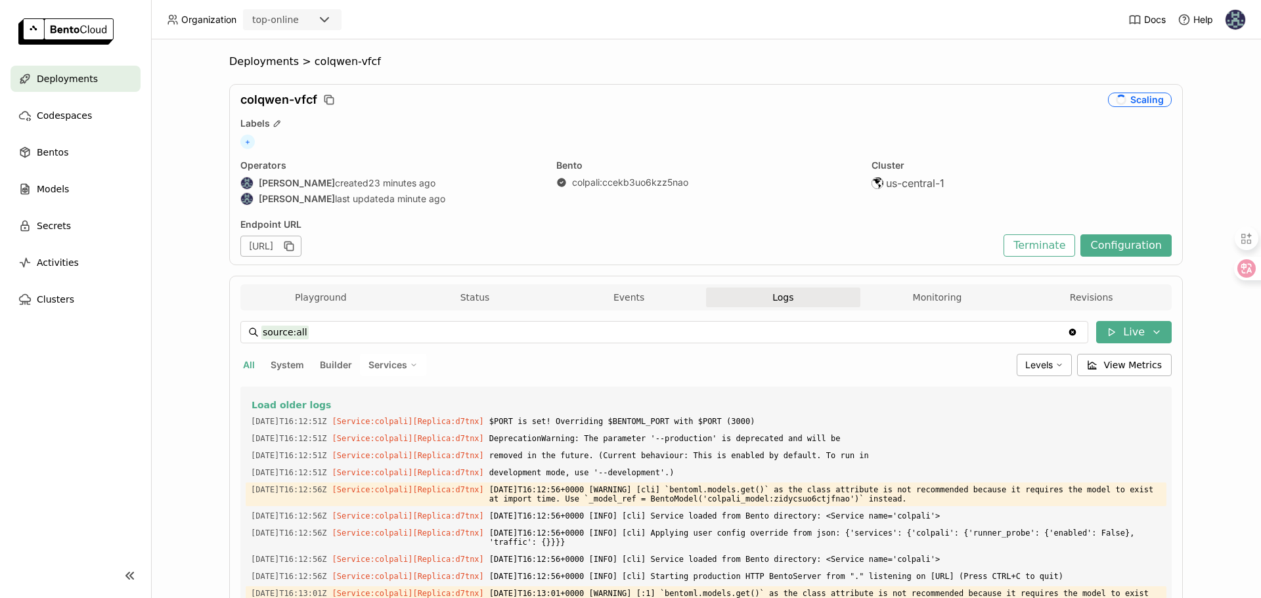
scroll to position [2, 0]
click at [1026, 240] on button "Terminate" at bounding box center [1040, 244] width 72 height 22
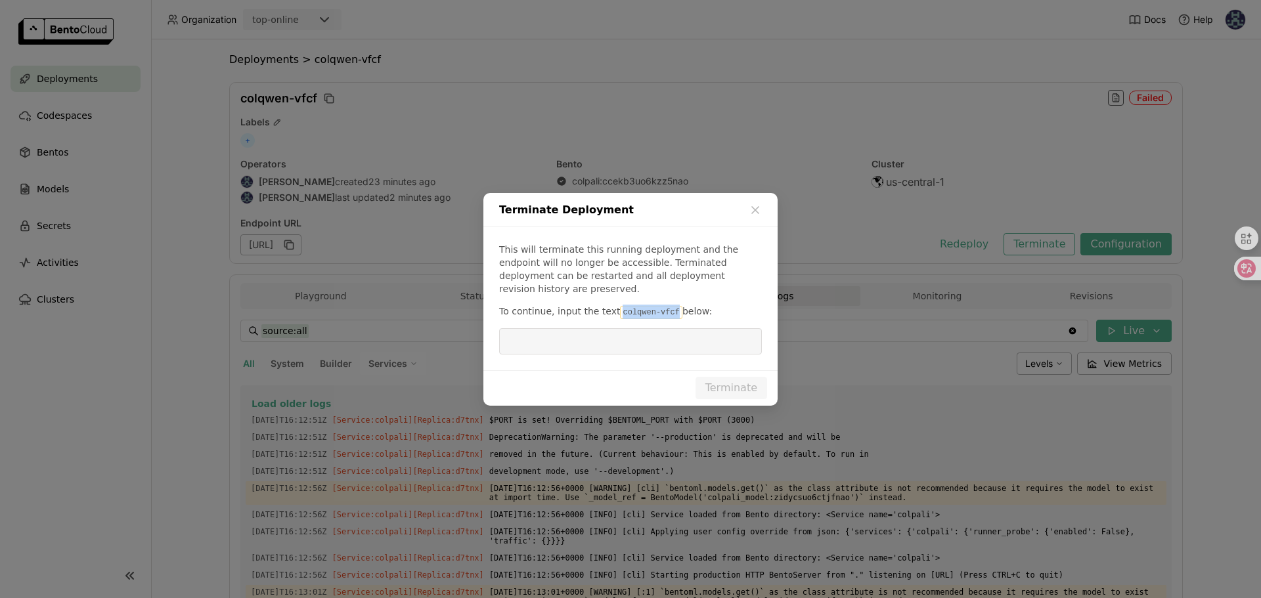
drag, startPoint x: 676, startPoint y: 315, endPoint x: 617, endPoint y: 316, distance: 59.1
click at [620, 316] on code "colqwen-vfcf" at bounding box center [651, 312] width 62 height 13
copy code "colqwen-vfcf"
click at [614, 342] on input "dialog" at bounding box center [630, 341] width 247 height 25
paste input "colqwen-vfcf"
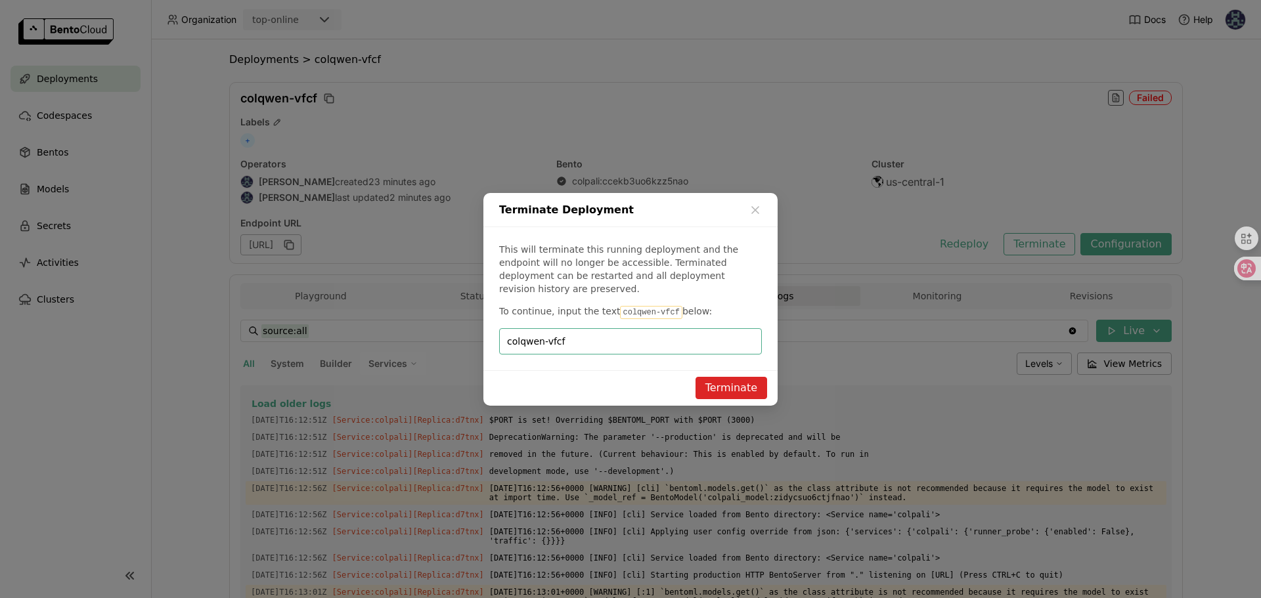
type input "colqwen-vfcf"
click at [732, 386] on button "Terminate" at bounding box center [732, 388] width 72 height 22
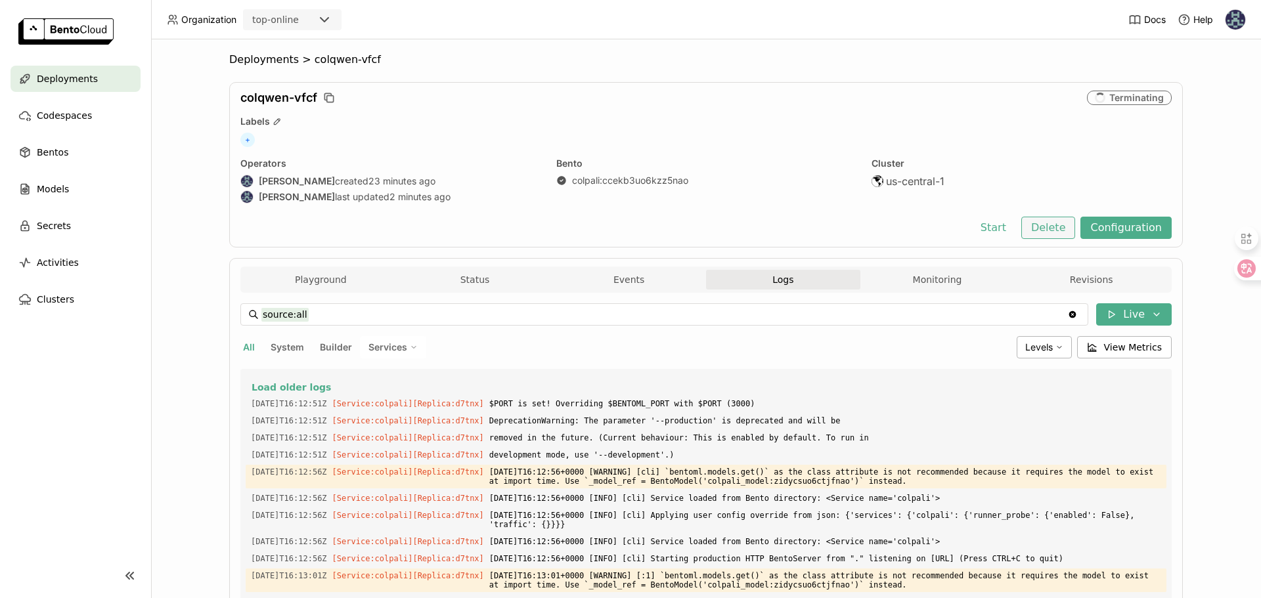
click at [1034, 223] on button "Delete" at bounding box center [1048, 228] width 55 height 22
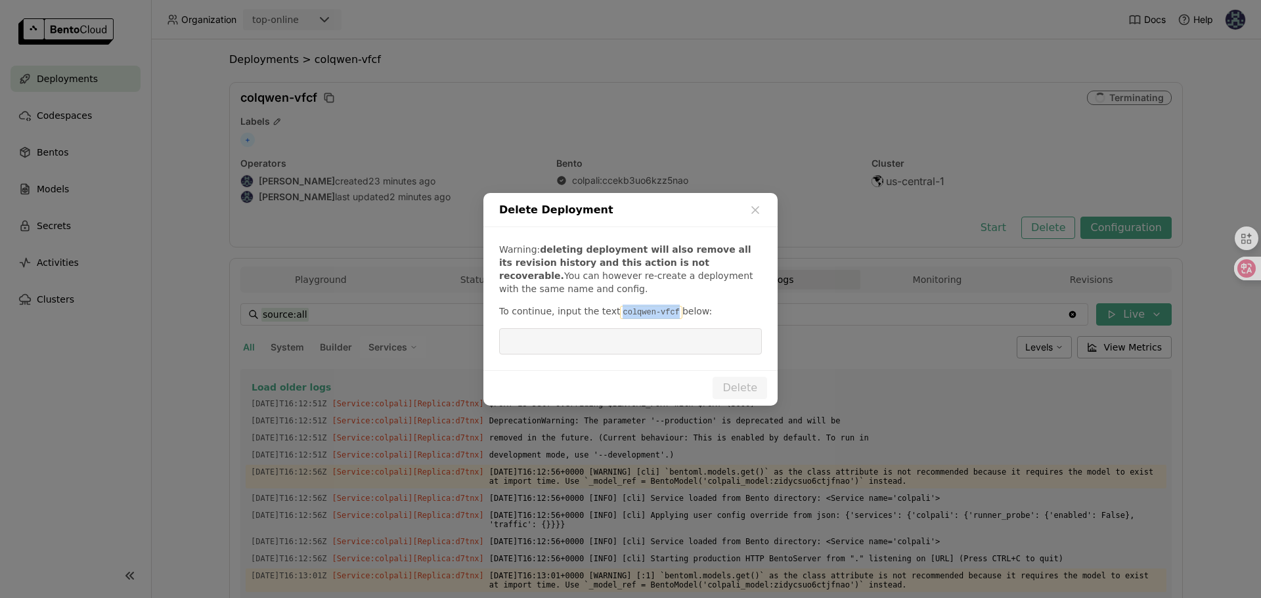
drag, startPoint x: 675, startPoint y: 314, endPoint x: 615, endPoint y: 315, distance: 59.8
click at [620, 315] on code "colqwen-vfcf" at bounding box center [651, 312] width 62 height 13
copy code "colqwen-vfcf"
click at [616, 340] on input "dialog" at bounding box center [630, 341] width 247 height 25
paste input "colqwen-vfcf"
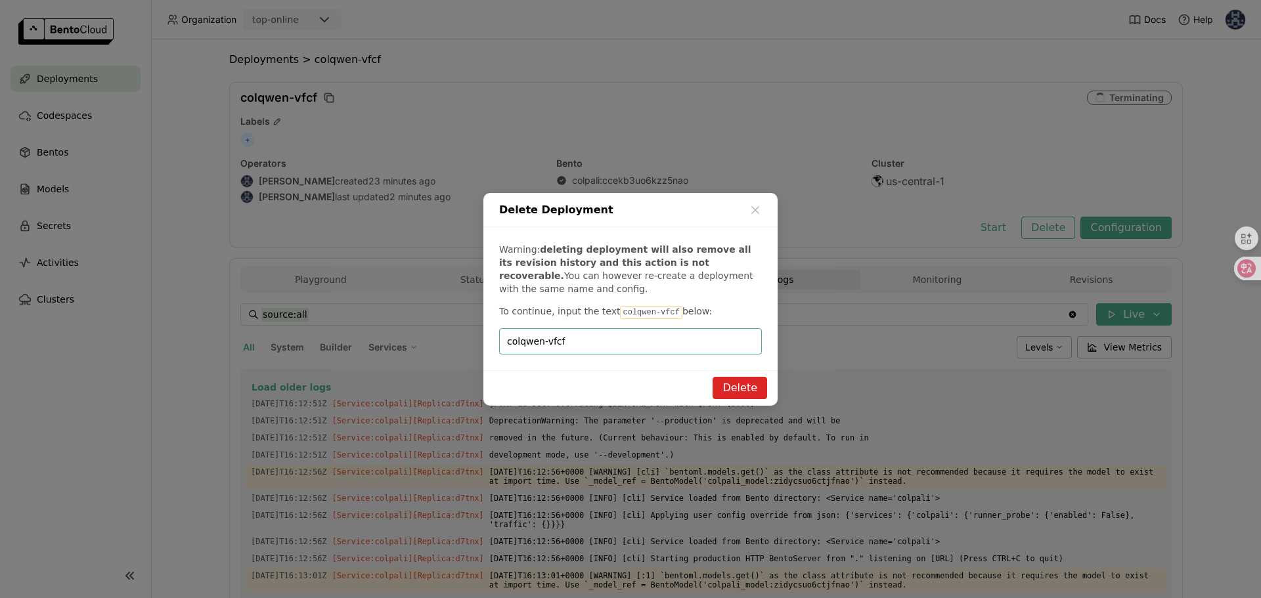
type input "colqwen-vfcf"
click at [721, 384] on button "Delete" at bounding box center [740, 388] width 55 height 22
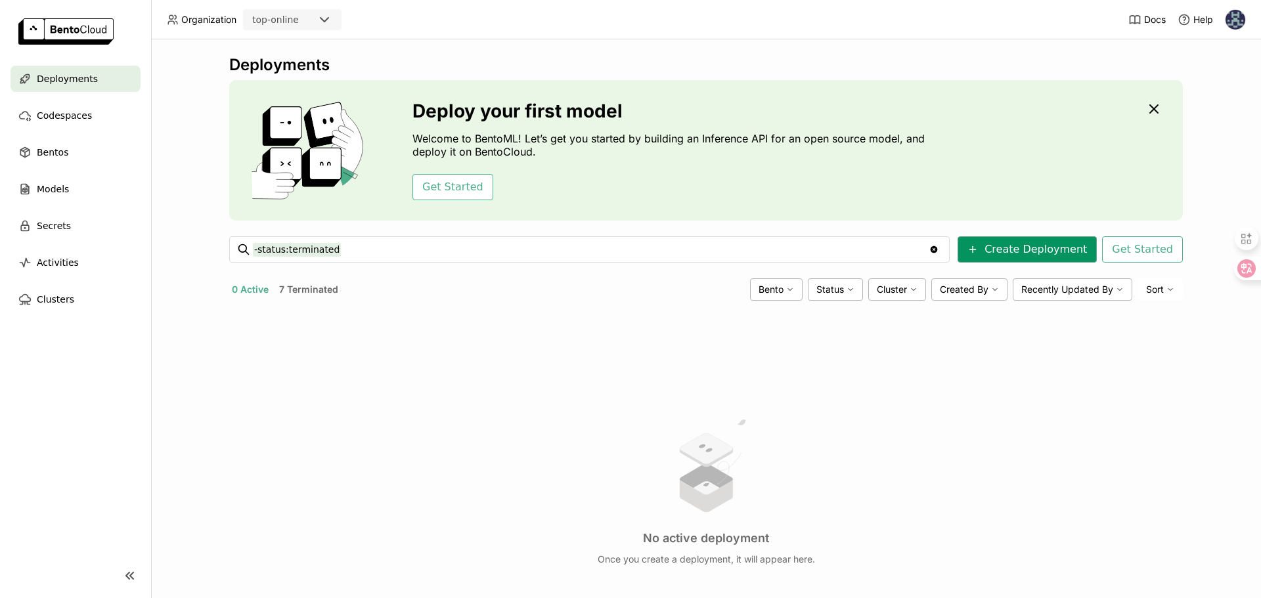
click at [986, 254] on button "Create Deployment" at bounding box center [1027, 249] width 139 height 26
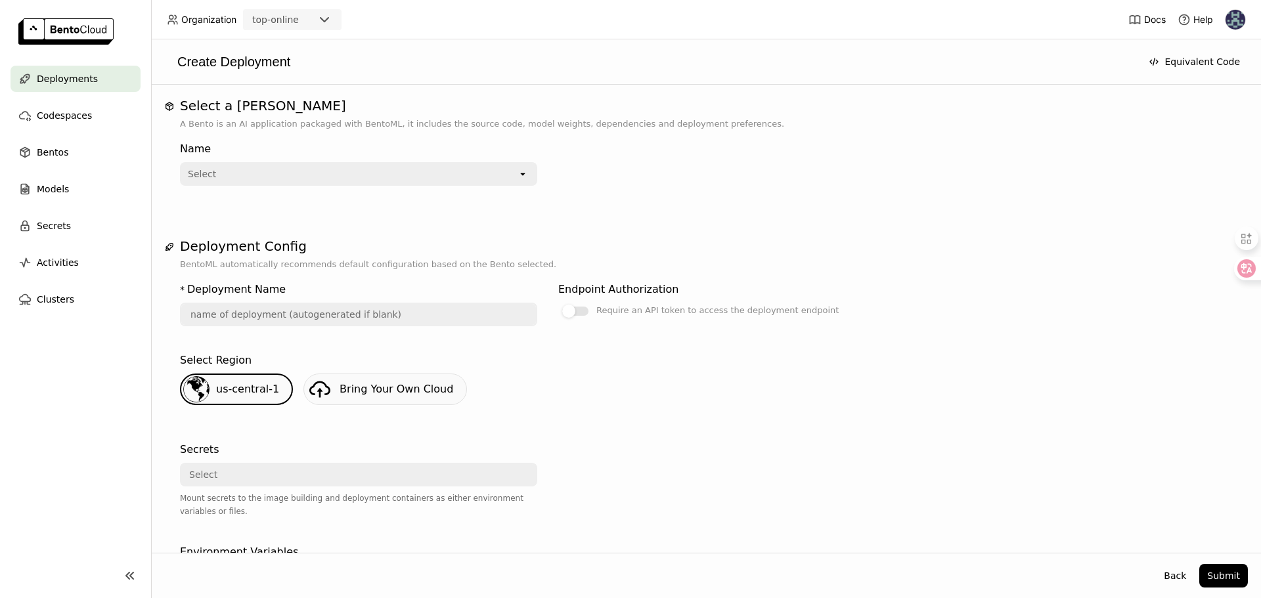
click at [361, 175] on div "Select" at bounding box center [349, 174] width 336 height 21
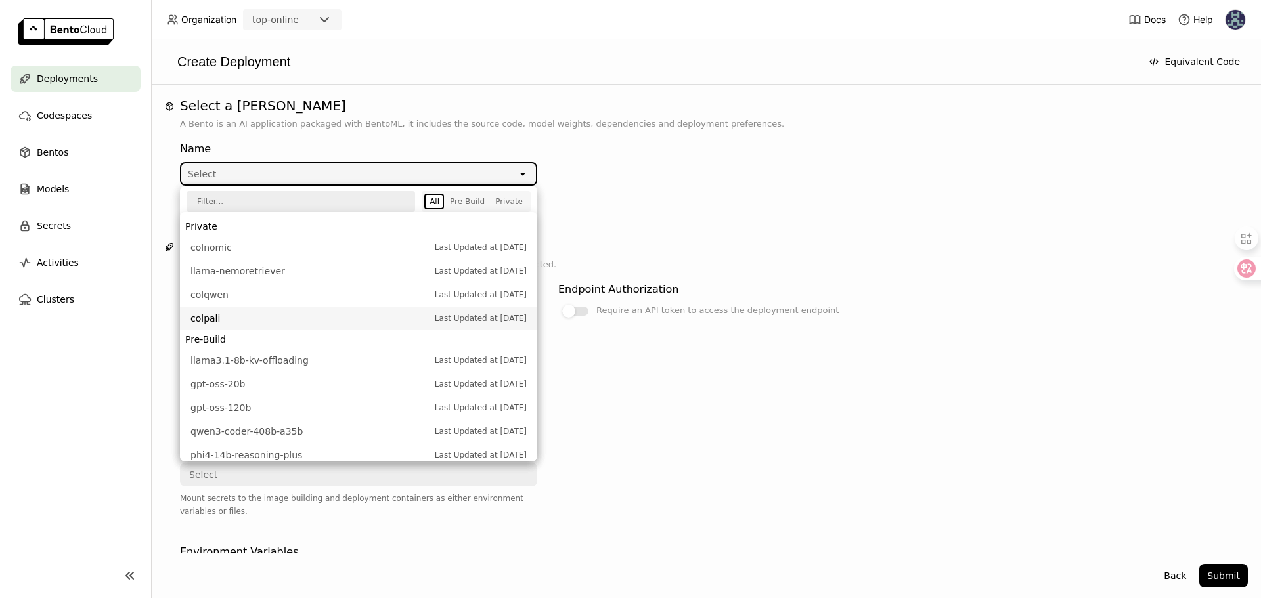
click at [238, 313] on span "colpali" at bounding box center [309, 318] width 238 height 13
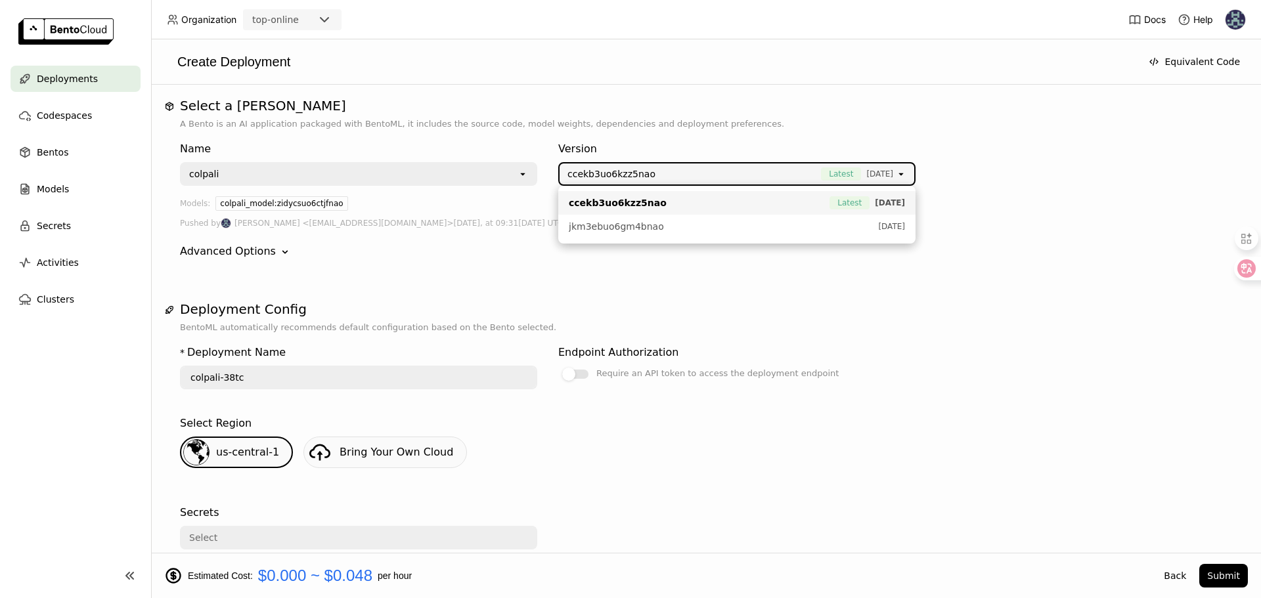
click at [690, 204] on span "ccekb3uo6kzz5nao" at bounding box center [696, 202] width 254 height 13
type input "colpali-l8sx"
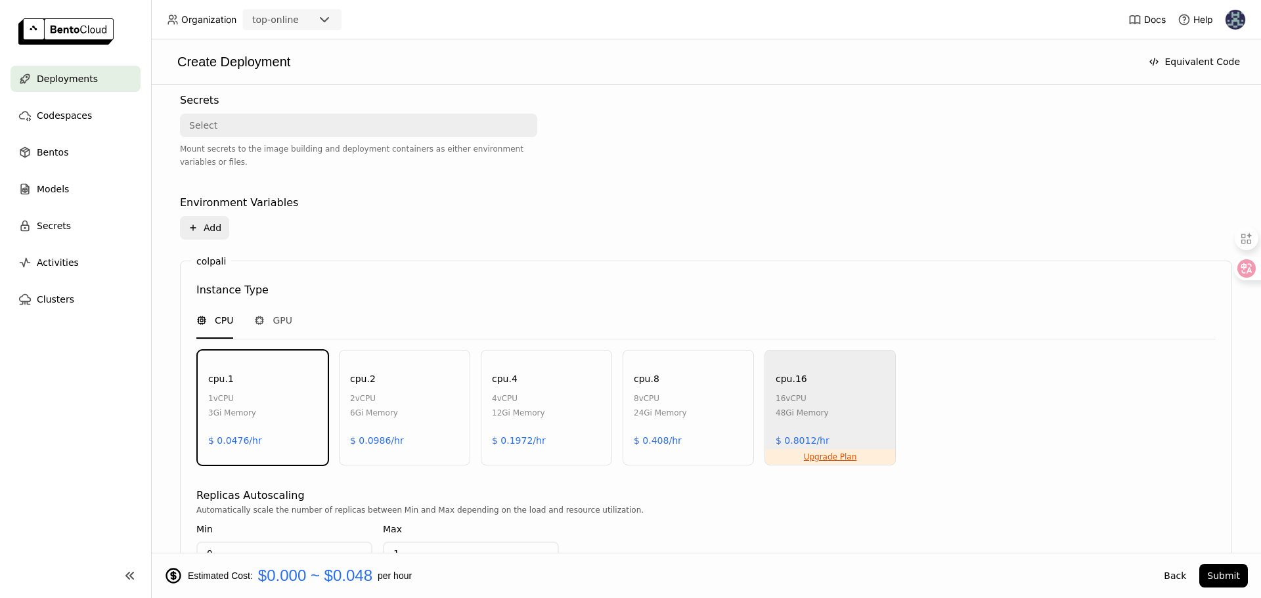
scroll to position [593, 0]
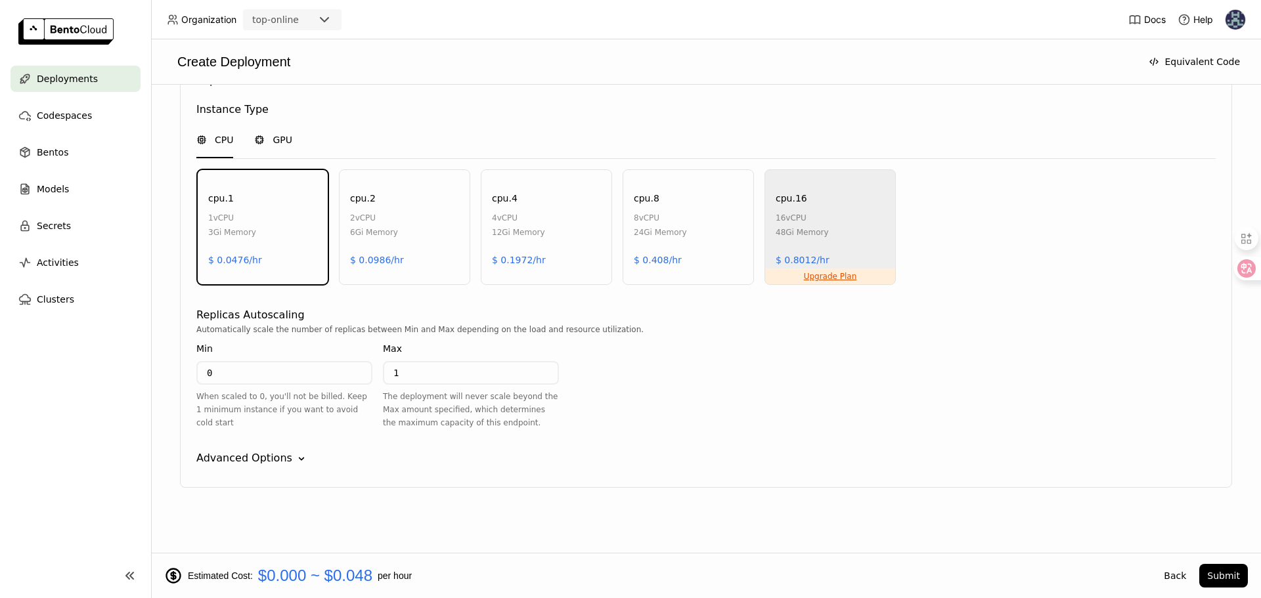
click at [275, 145] on span "GPU" at bounding box center [283, 139] width 20 height 13
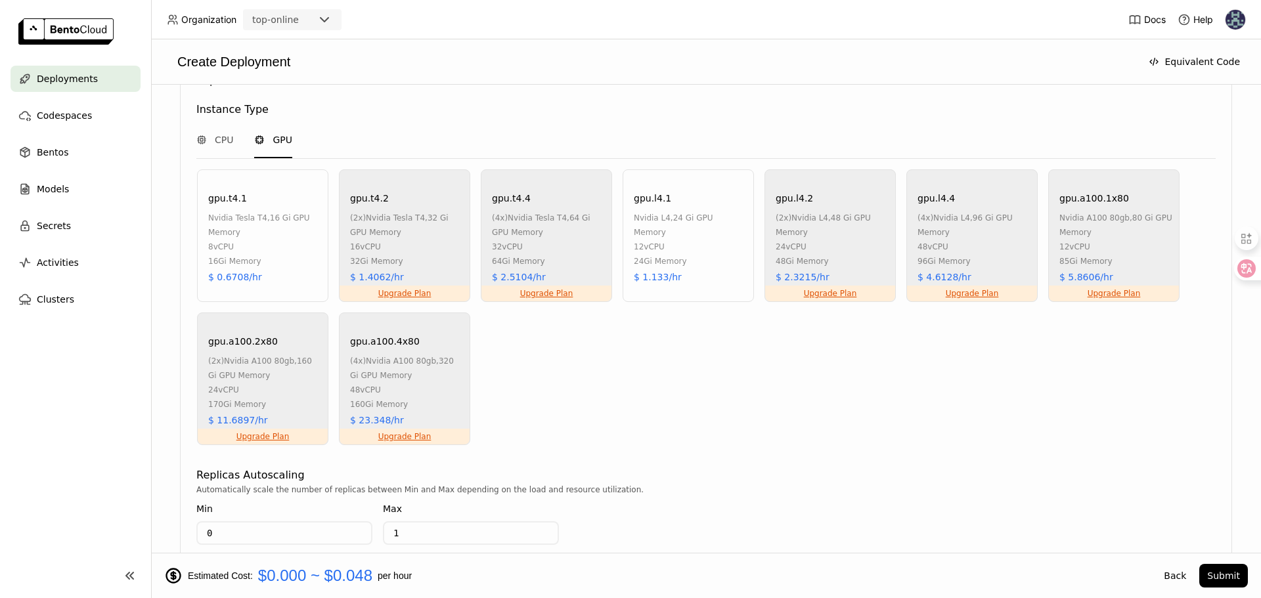
click at [642, 240] on div "12 vCPU" at bounding box center [690, 247] width 113 height 14
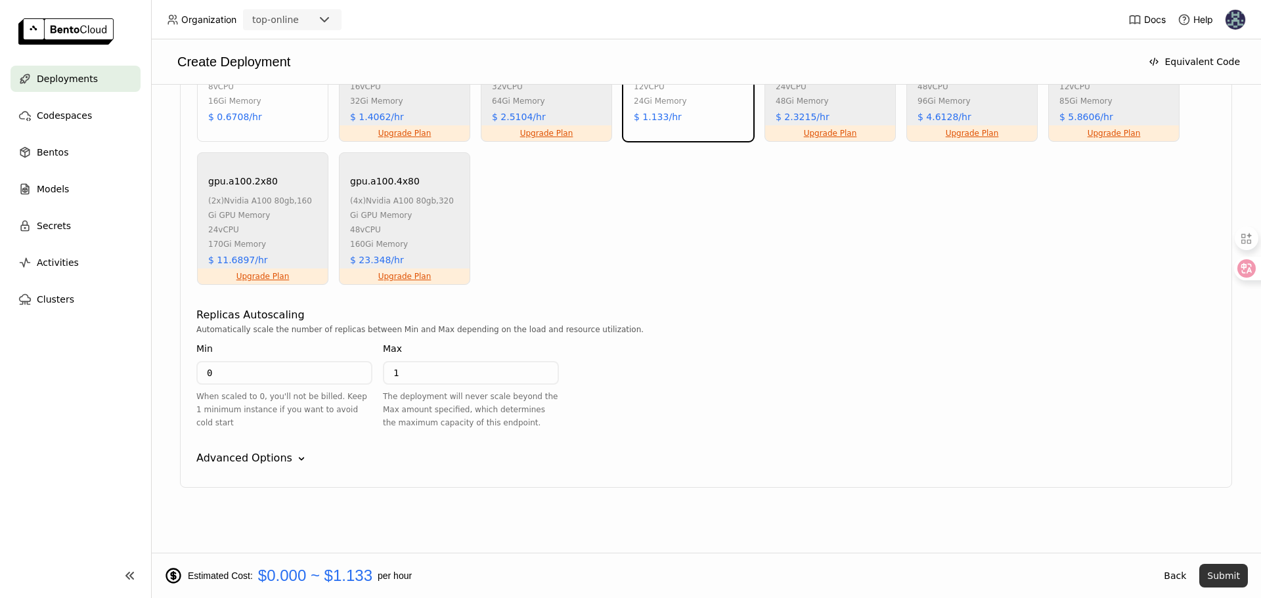
click at [1228, 579] on button "Submit" at bounding box center [1223, 576] width 49 height 24
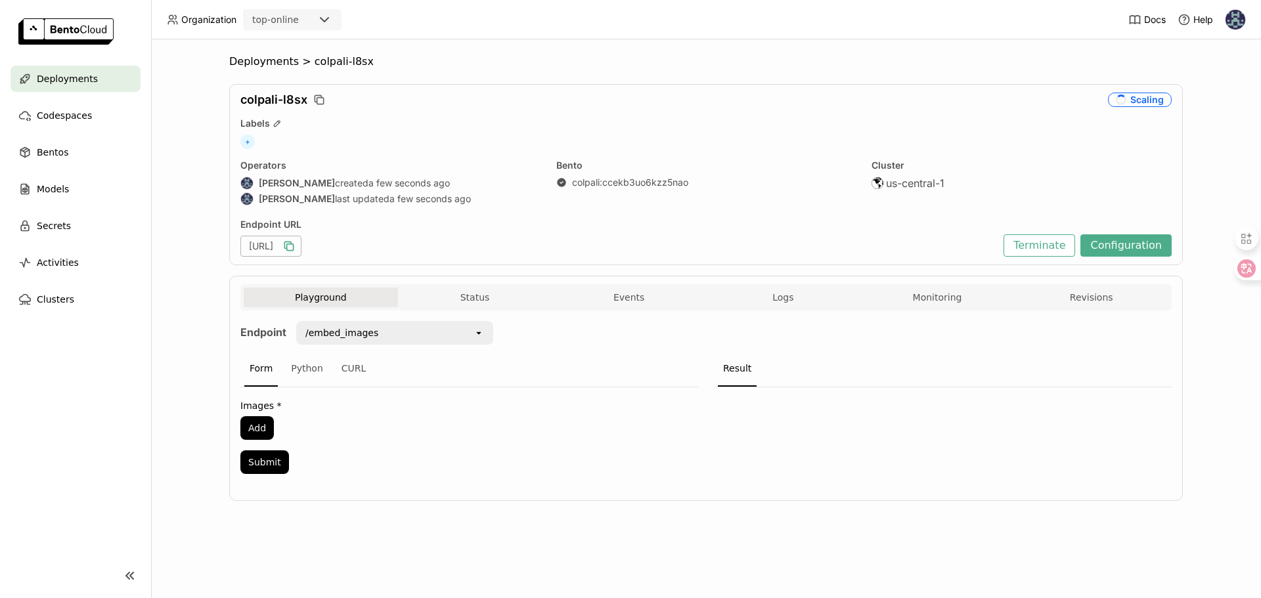
click at [294, 251] on icon "button" at bounding box center [290, 247] width 7 height 7
click at [1110, 240] on button "Configuration" at bounding box center [1125, 245] width 91 height 22
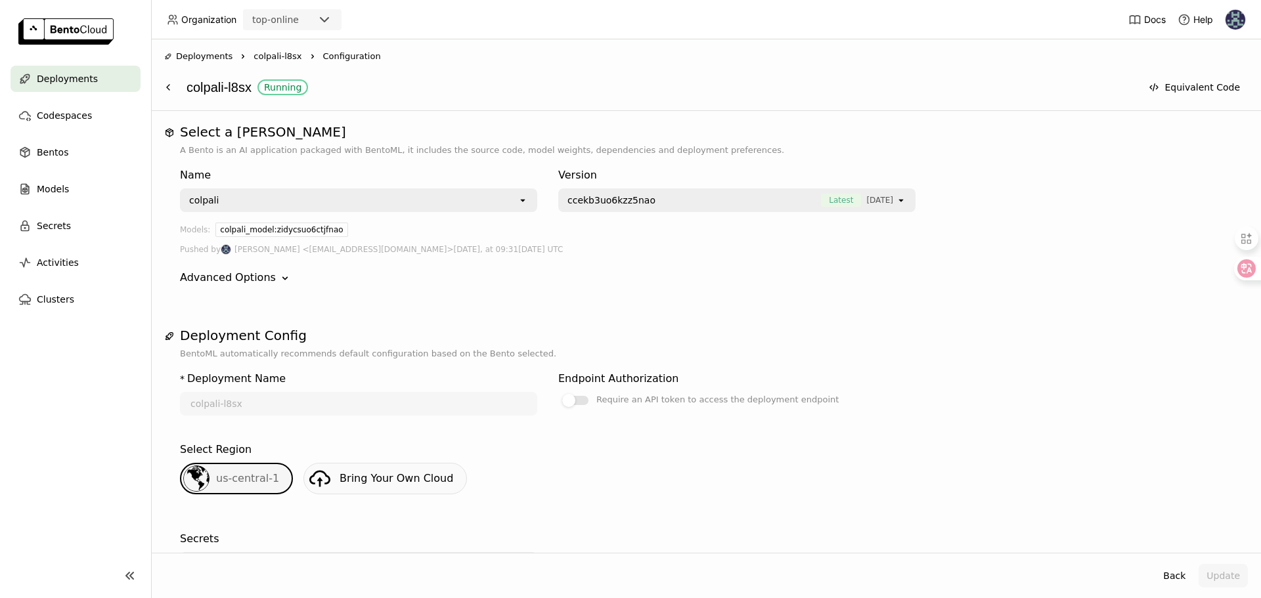
click at [456, 198] on div "colpali" at bounding box center [349, 200] width 336 height 21
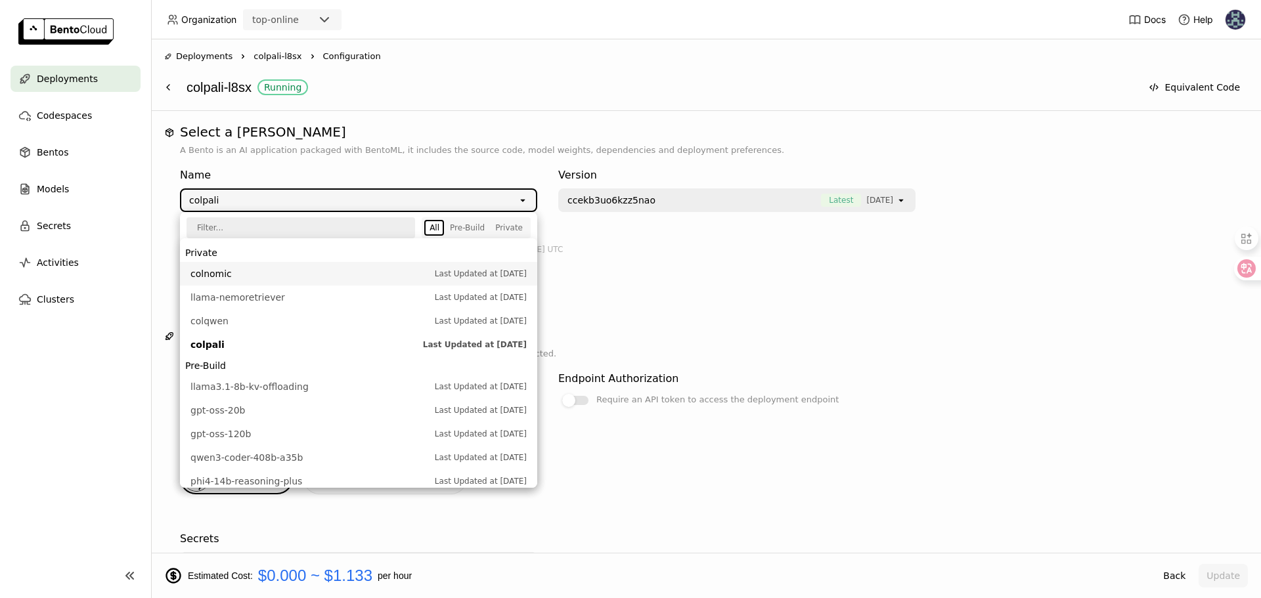
click at [213, 273] on span "colnomic" at bounding box center [309, 273] width 238 height 13
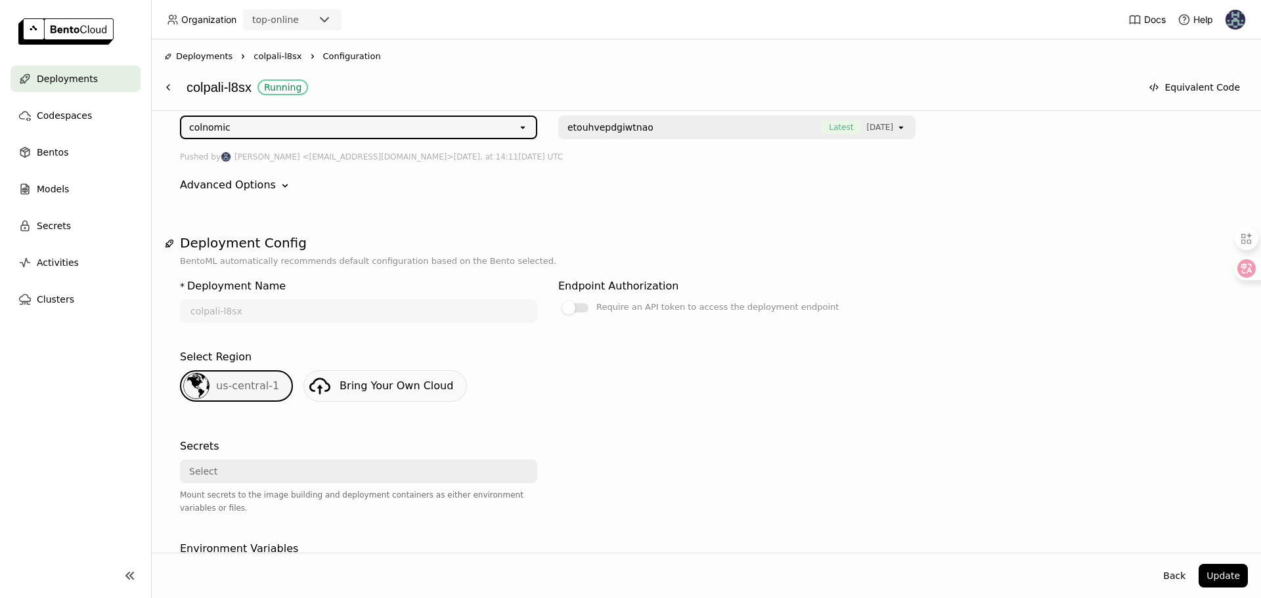
scroll to position [472, 0]
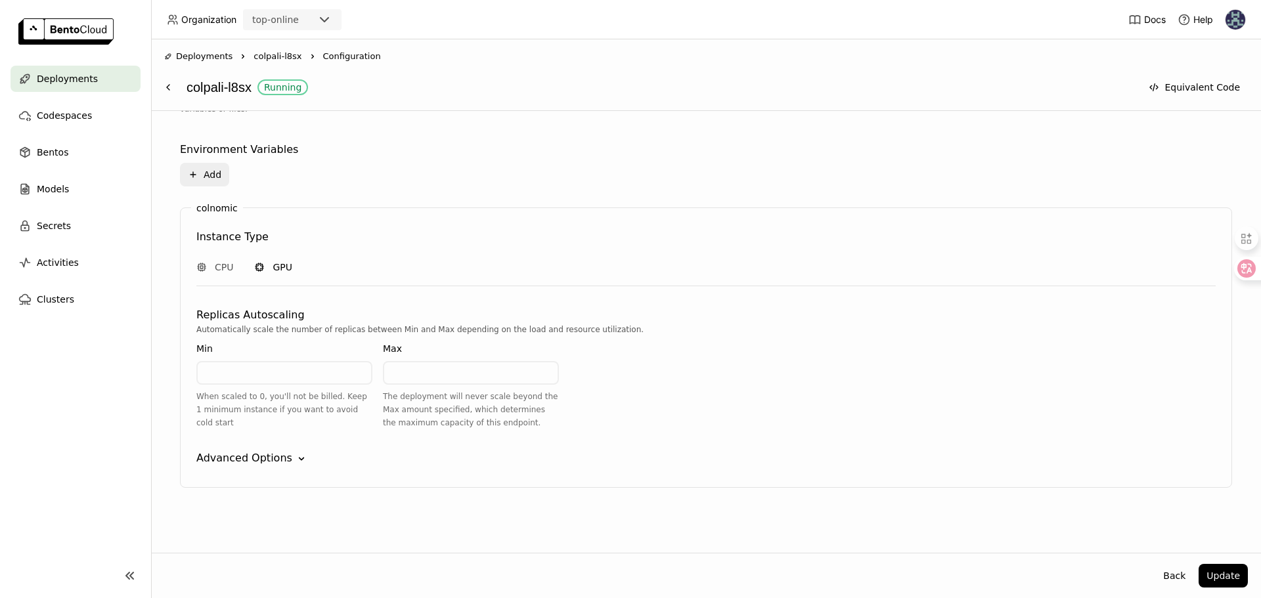
click at [261, 265] on icon at bounding box center [259, 267] width 11 height 11
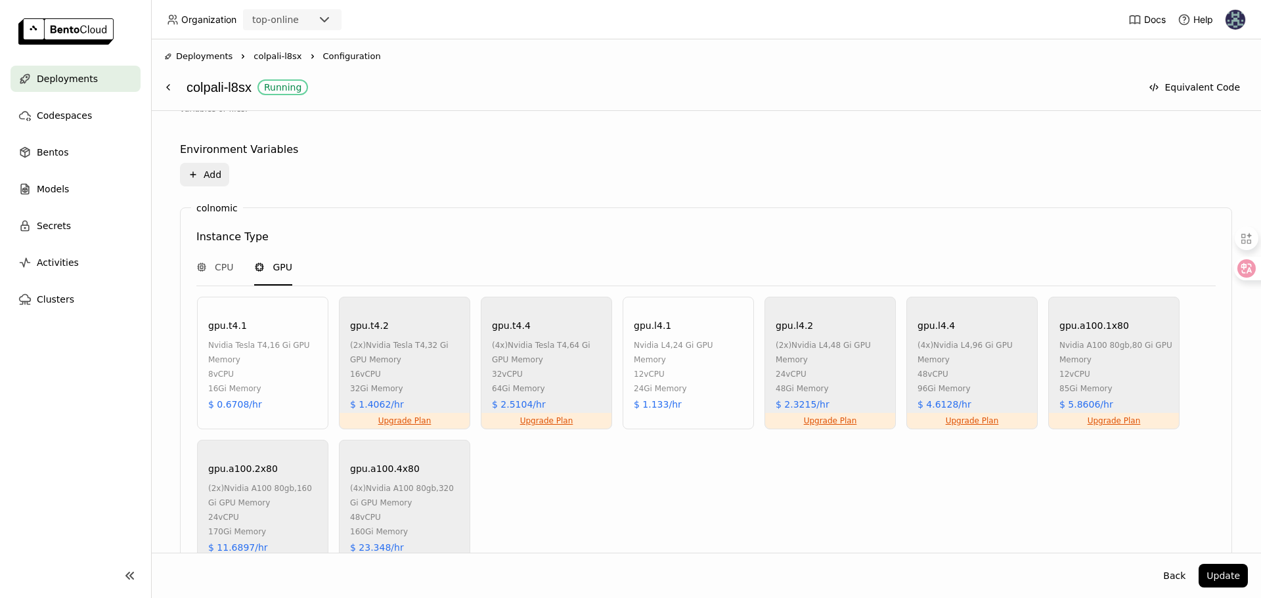
click at [646, 367] on div "12 vCPU" at bounding box center [690, 374] width 113 height 14
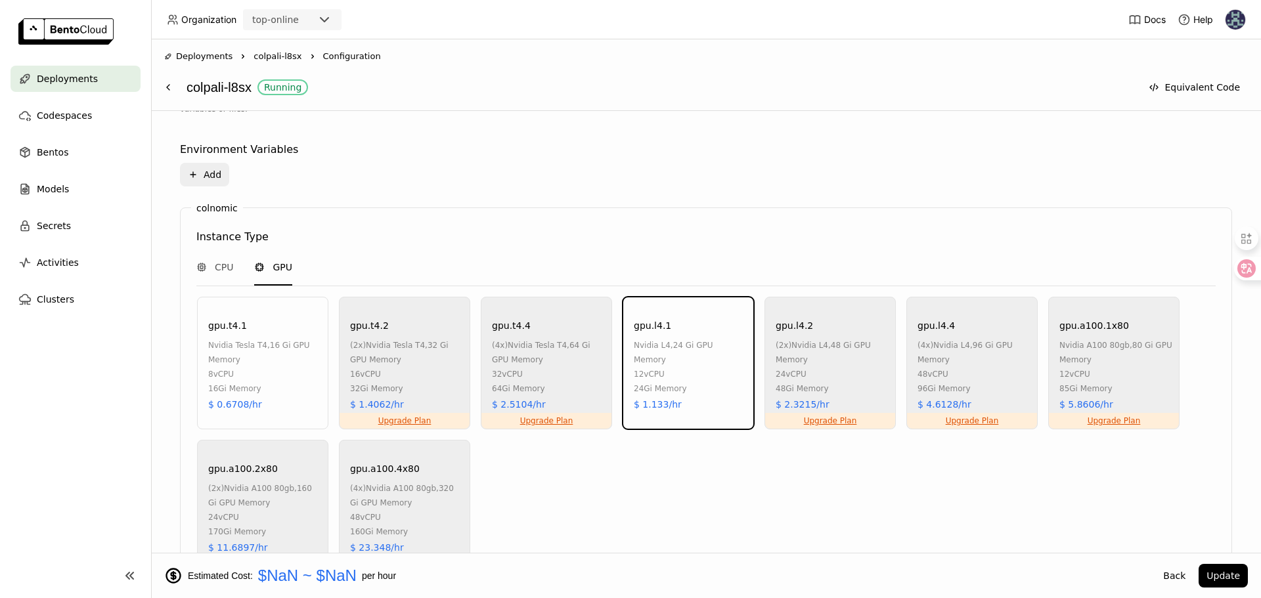
scroll to position [760, 0]
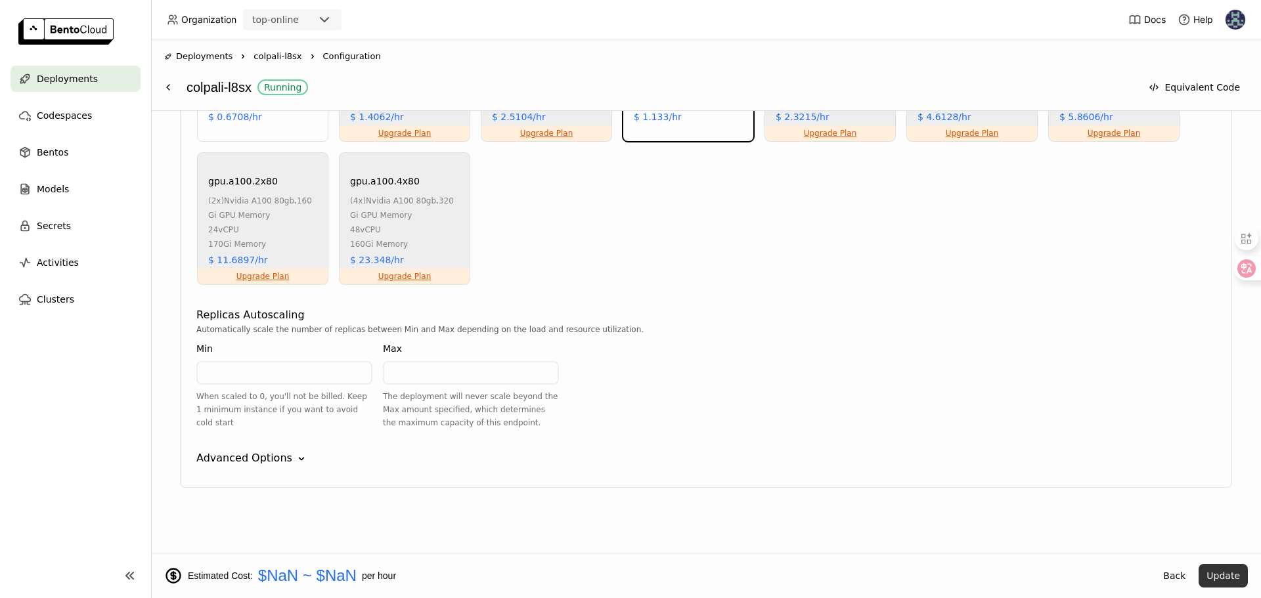
click at [1215, 577] on button "Update" at bounding box center [1223, 576] width 49 height 24
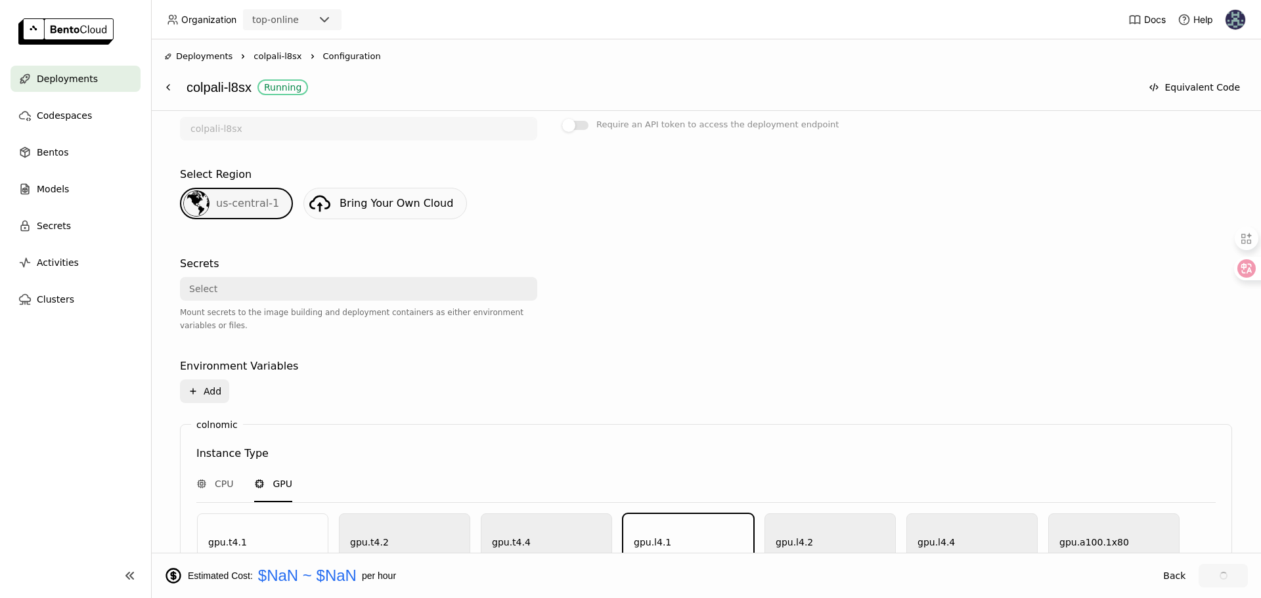
scroll to position [0, 0]
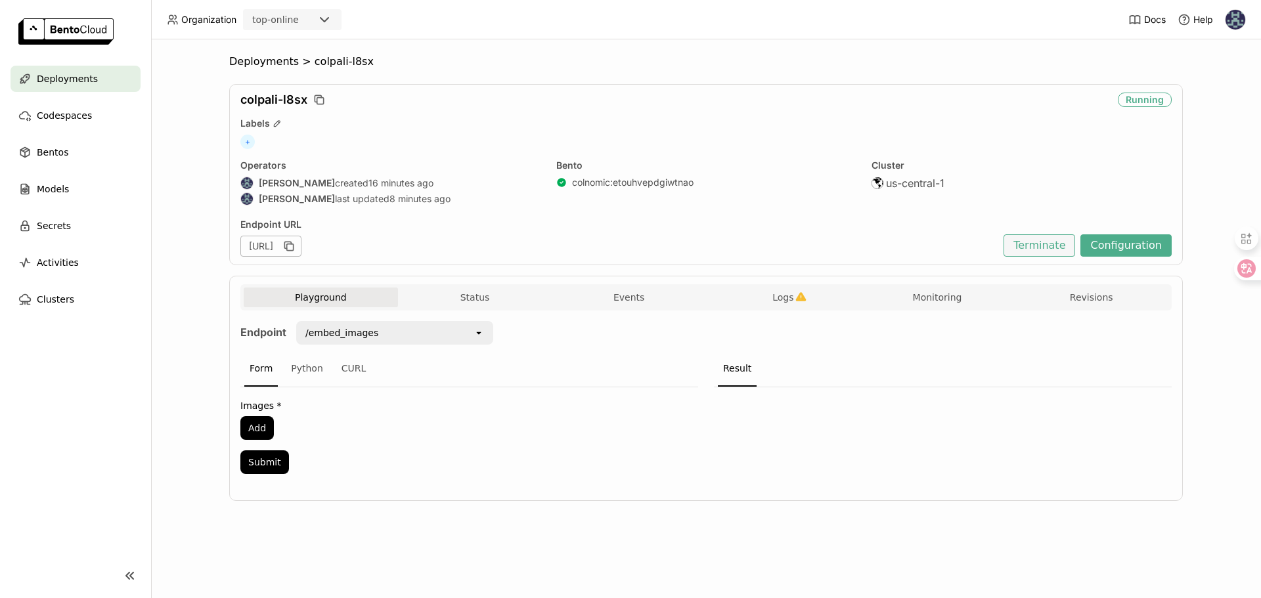
click at [1034, 241] on button "Terminate" at bounding box center [1040, 245] width 72 height 22
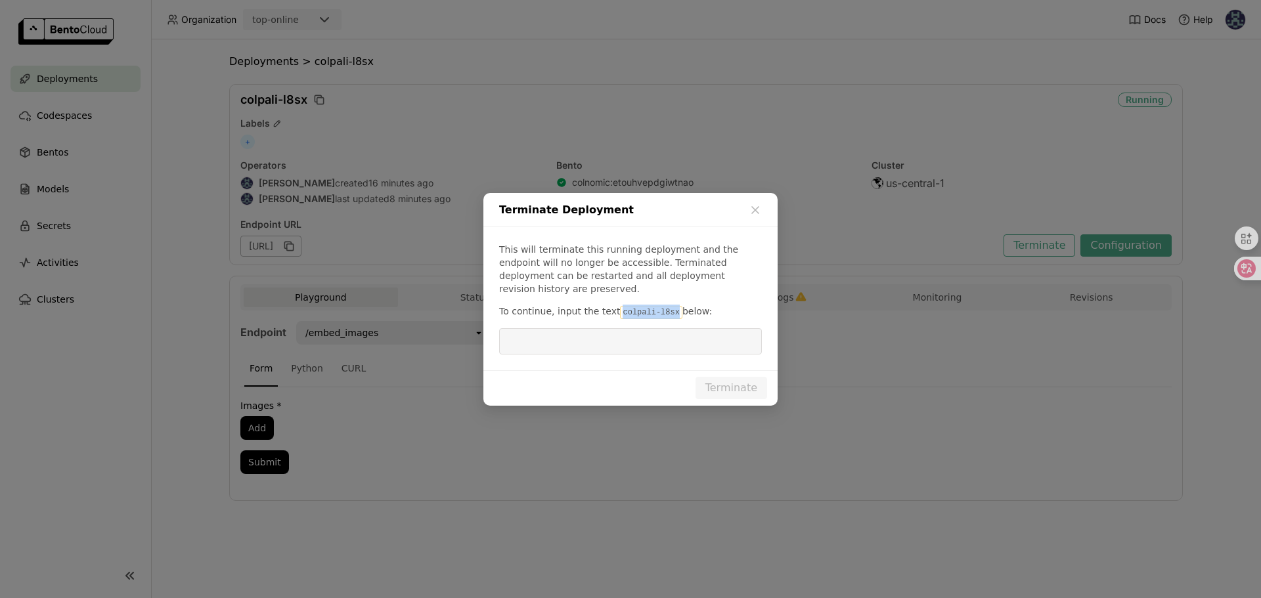
drag, startPoint x: 673, startPoint y: 313, endPoint x: 616, endPoint y: 317, distance: 56.6
click at [620, 317] on code "colpali-l8sx" at bounding box center [651, 312] width 62 height 13
copy code "colpali-l8sx"
click at [605, 335] on input "dialog" at bounding box center [630, 341] width 247 height 25
paste input "colpali-l8sx"
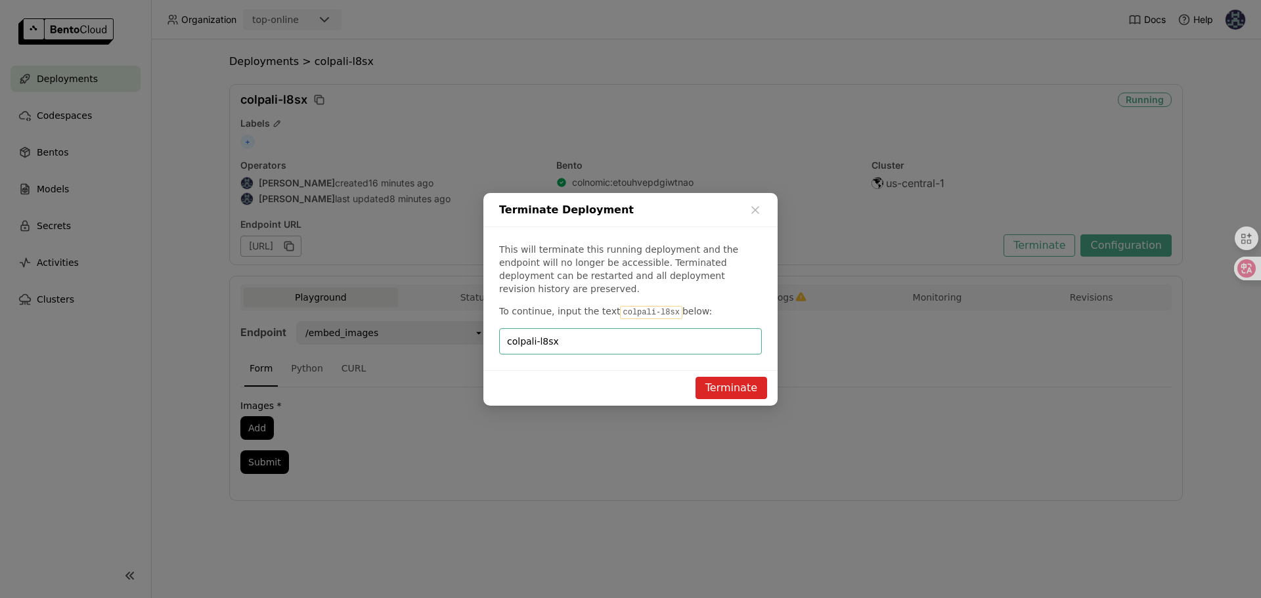
type input "colpali-l8sx"
click at [719, 389] on button "Terminate" at bounding box center [732, 388] width 72 height 22
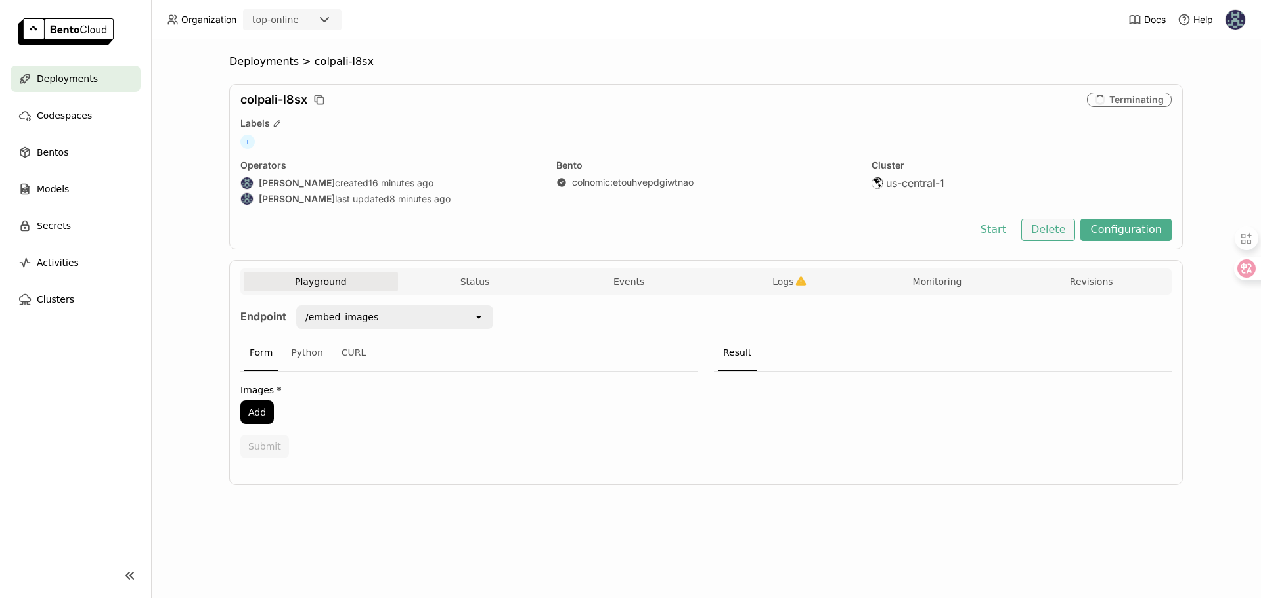
click at [1049, 225] on button "Delete" at bounding box center [1048, 230] width 55 height 22
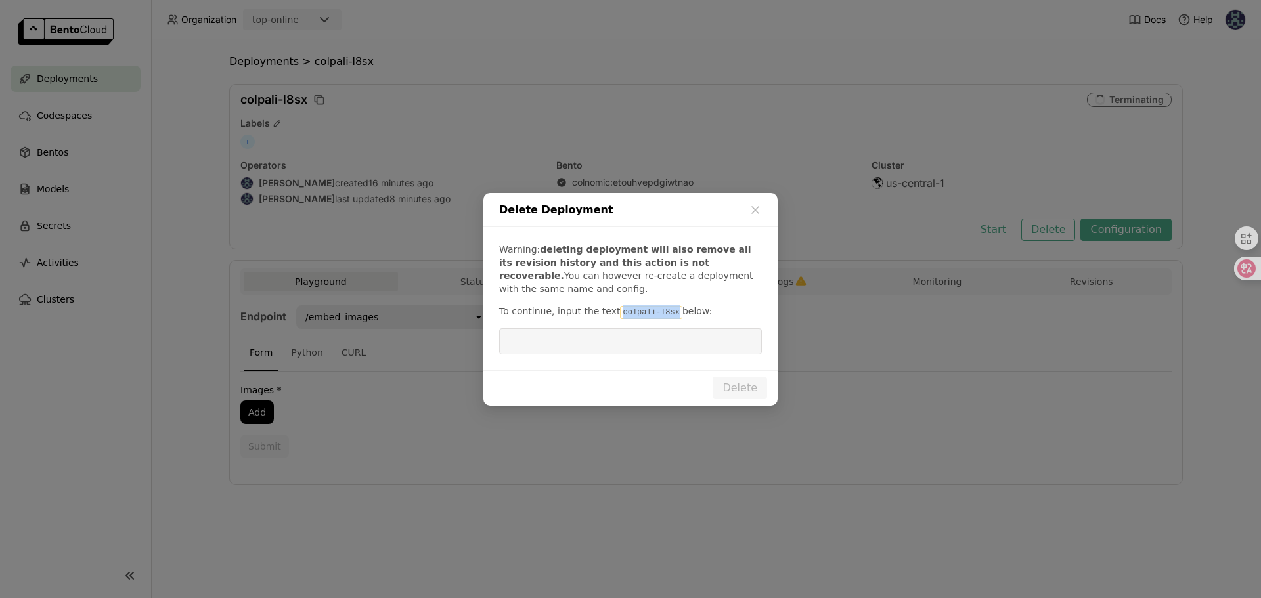
drag, startPoint x: 678, startPoint y: 313, endPoint x: 613, endPoint y: 310, distance: 64.5
click at [613, 310] on p "To continue, input the text colpali-l8sx below:" at bounding box center [630, 312] width 263 height 14
copy p "colpali-l8sx"
click at [612, 340] on input "dialog" at bounding box center [630, 341] width 247 height 25
drag, startPoint x: 619, startPoint y: 312, endPoint x: 673, endPoint y: 313, distance: 54.5
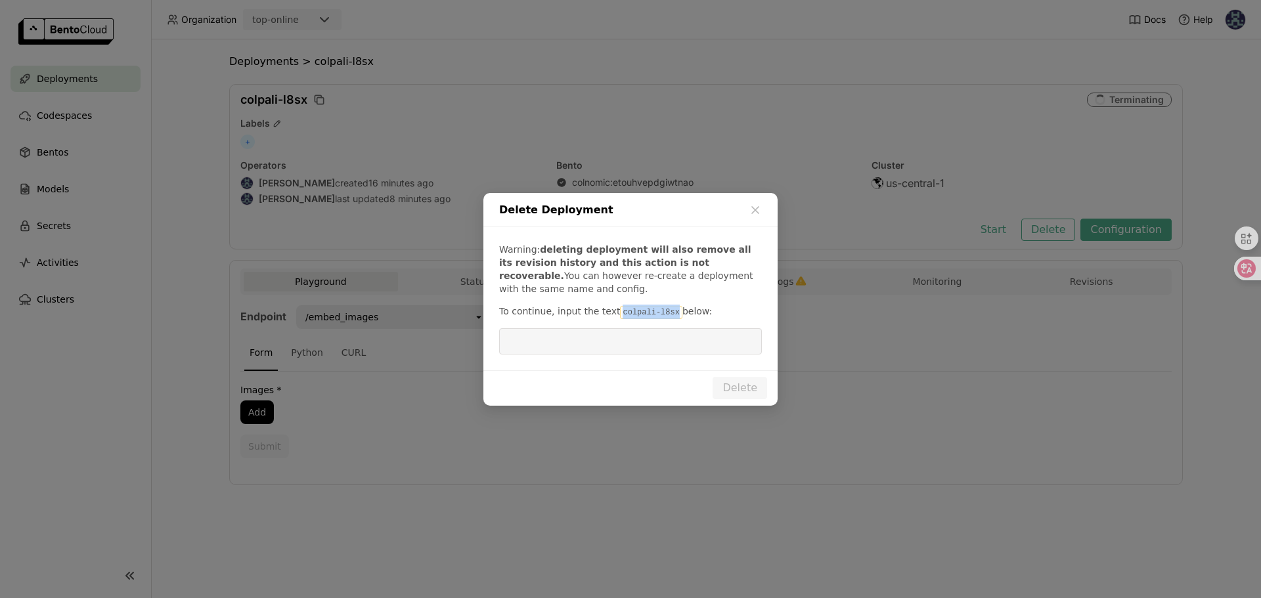
click at [673, 313] on code "colpali-l8sx" at bounding box center [651, 312] width 62 height 13
copy code "colpali-l8sx"
click at [636, 346] on input "dialog" at bounding box center [630, 341] width 247 height 25
paste input "colpali-l8sx"
type input "colpali-l8sx"
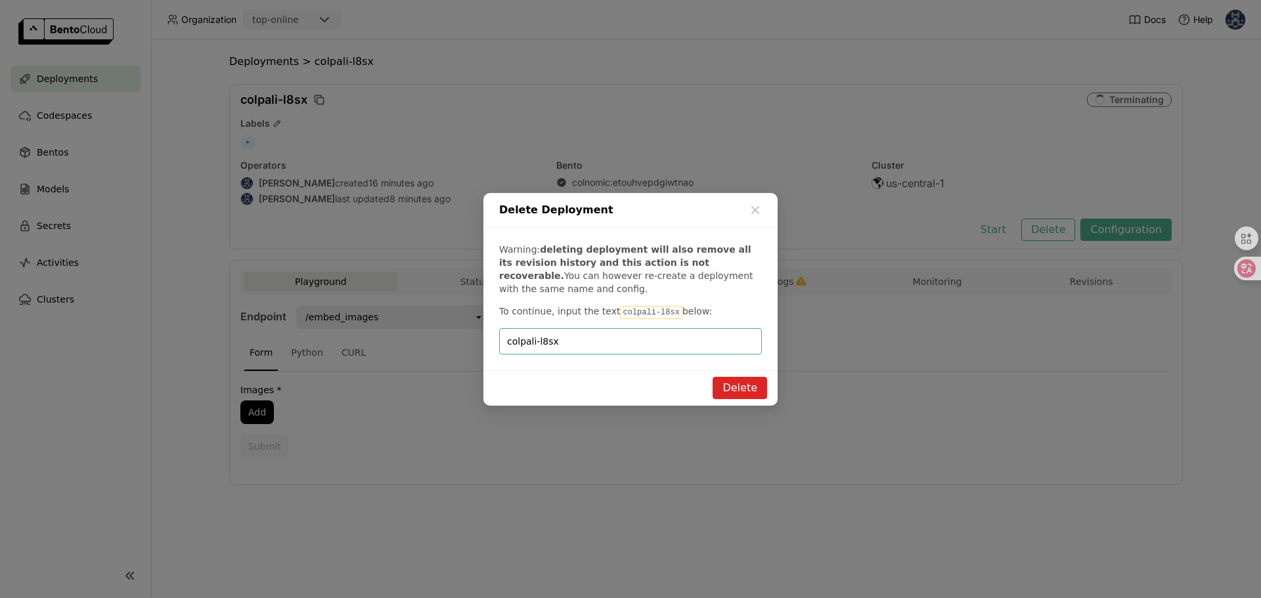
click at [728, 382] on button "Delete" at bounding box center [740, 388] width 55 height 22
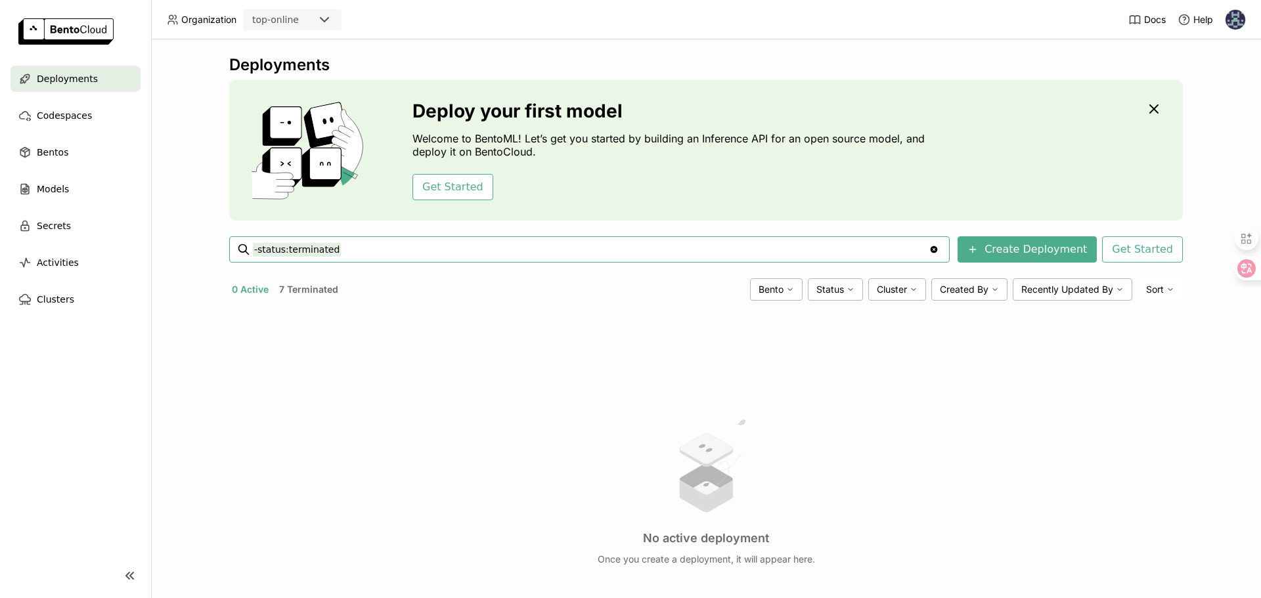
drag, startPoint x: 367, startPoint y: 252, endPoint x: 227, endPoint y: 235, distance: 140.9
click at [241, 250] on div "-status:terminated -status:terminated Clear value" at bounding box center [589, 249] width 721 height 26
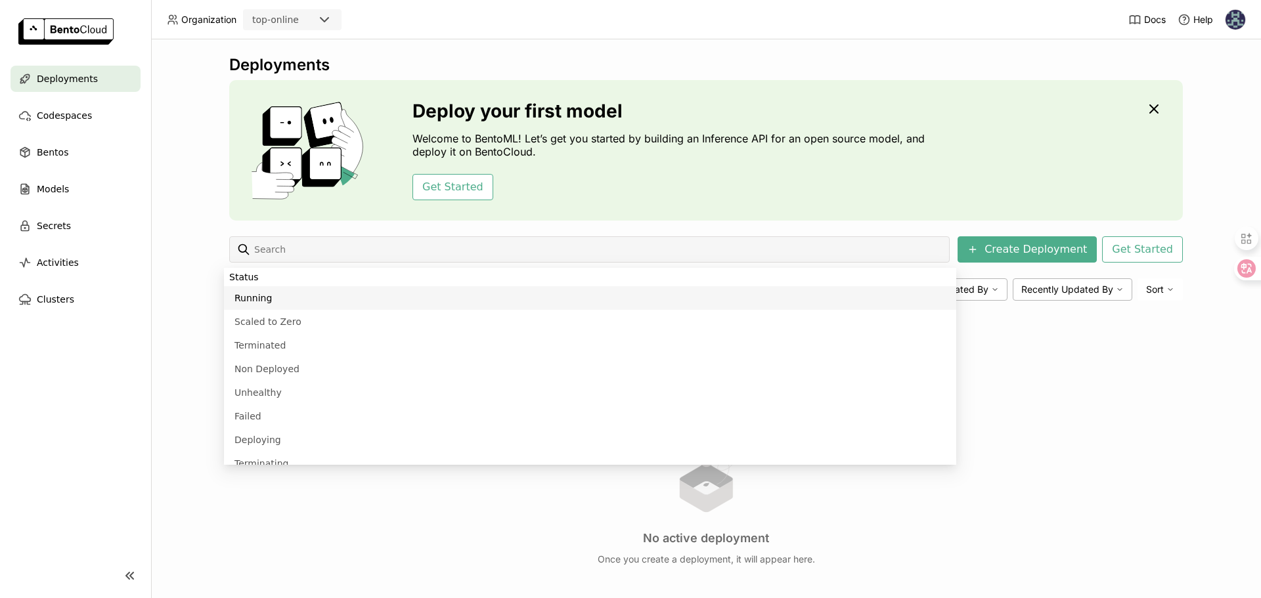
click at [256, 301] on li "Running" at bounding box center [590, 298] width 732 height 24
type input "status:running"
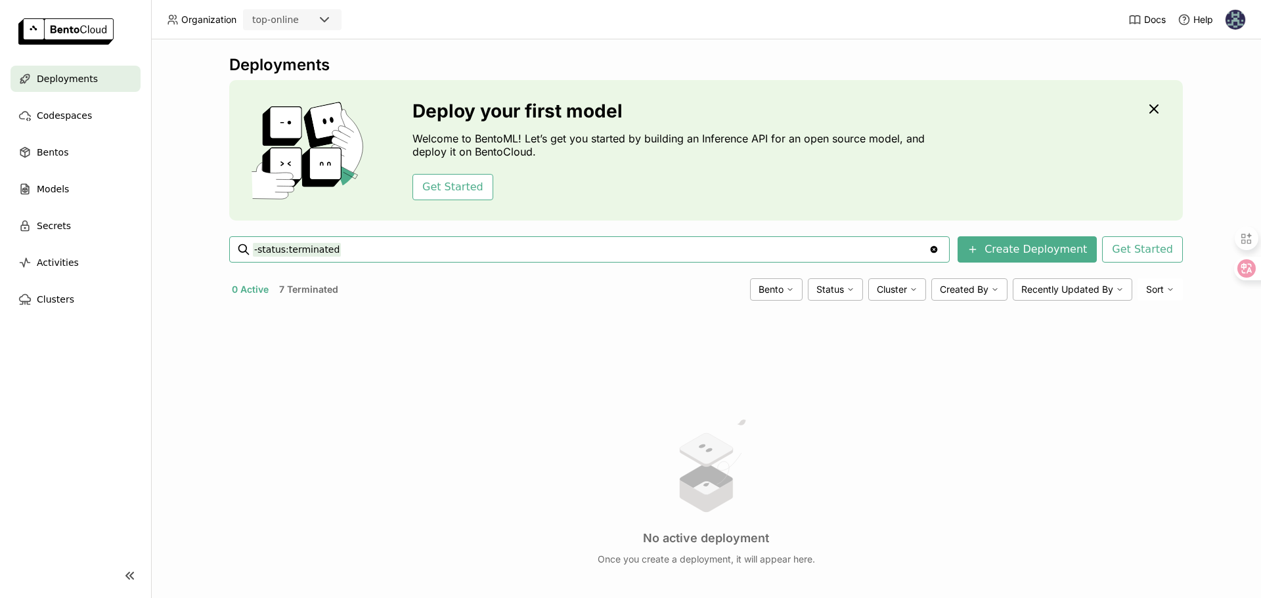
click at [288, 293] on button "7 Terminated" at bounding box center [309, 289] width 64 height 17
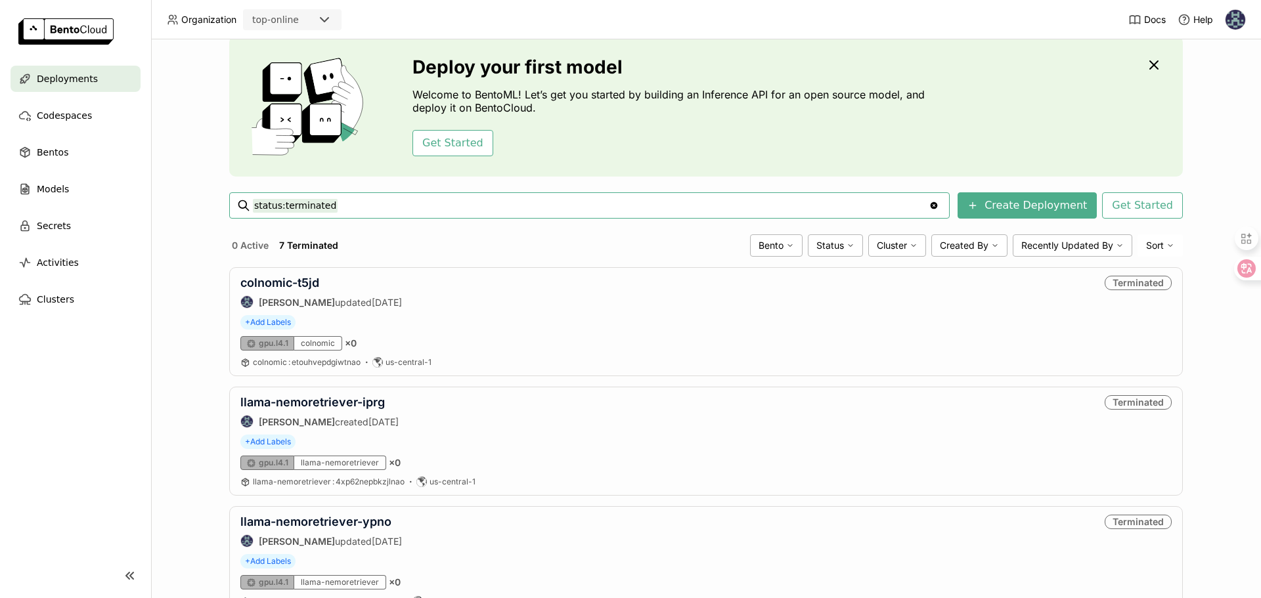
scroll to position [58, 0]
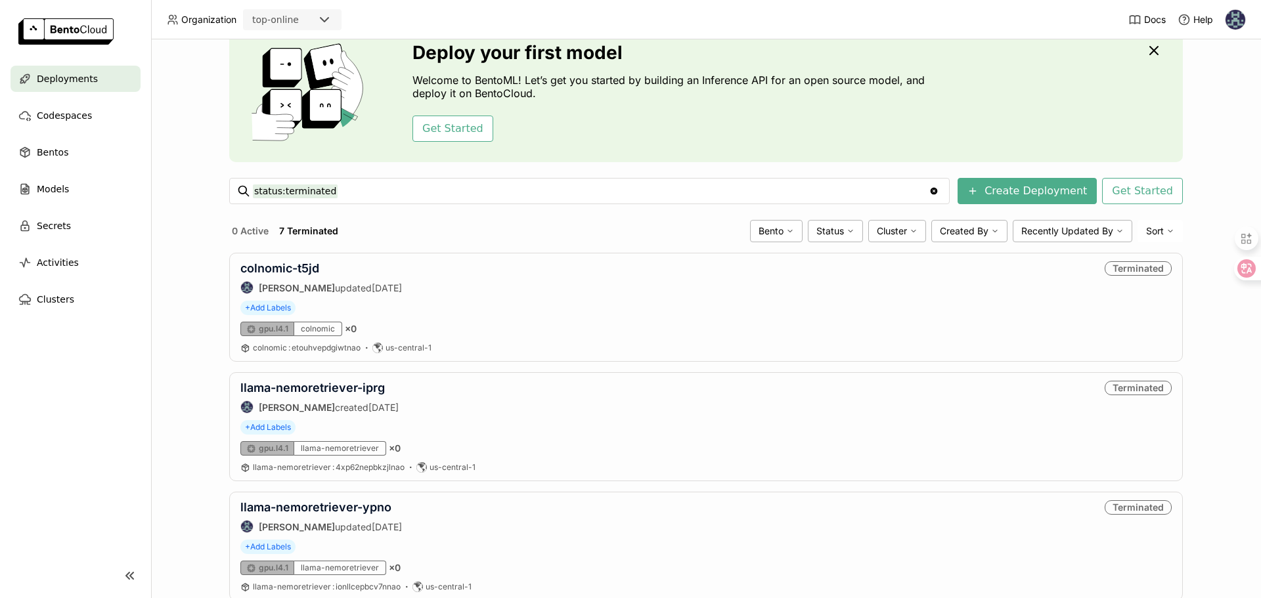
click at [240, 233] on button "0 Active" at bounding box center [250, 231] width 42 height 17
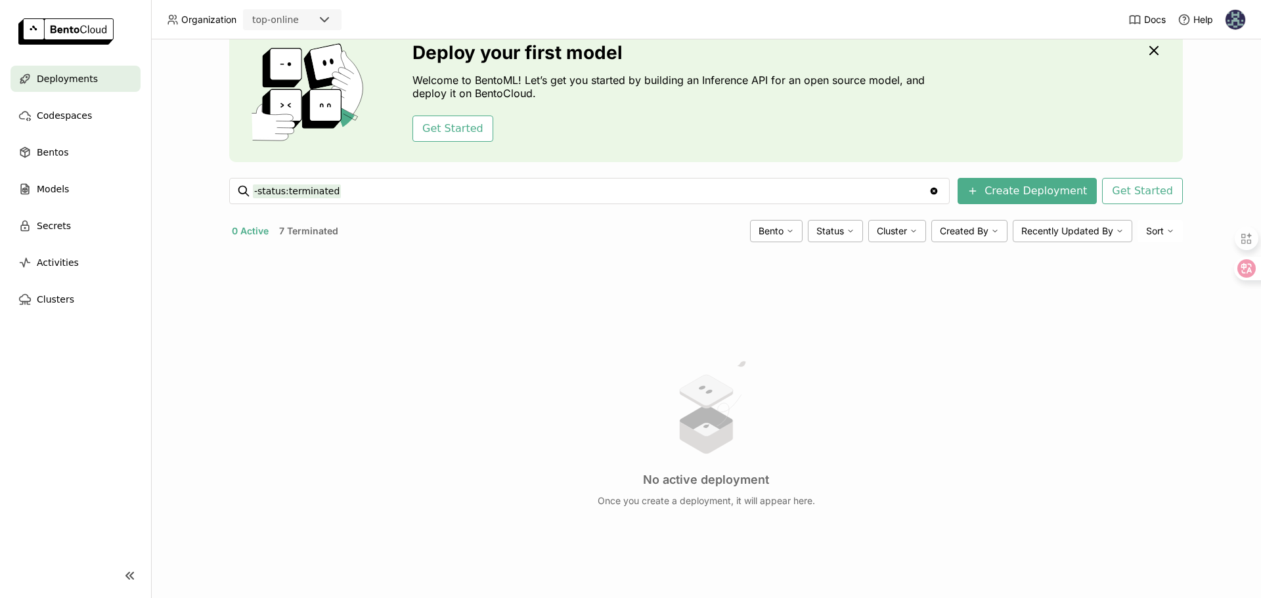
click at [938, 193] on icon "Clear value" at bounding box center [934, 191] width 7 height 7
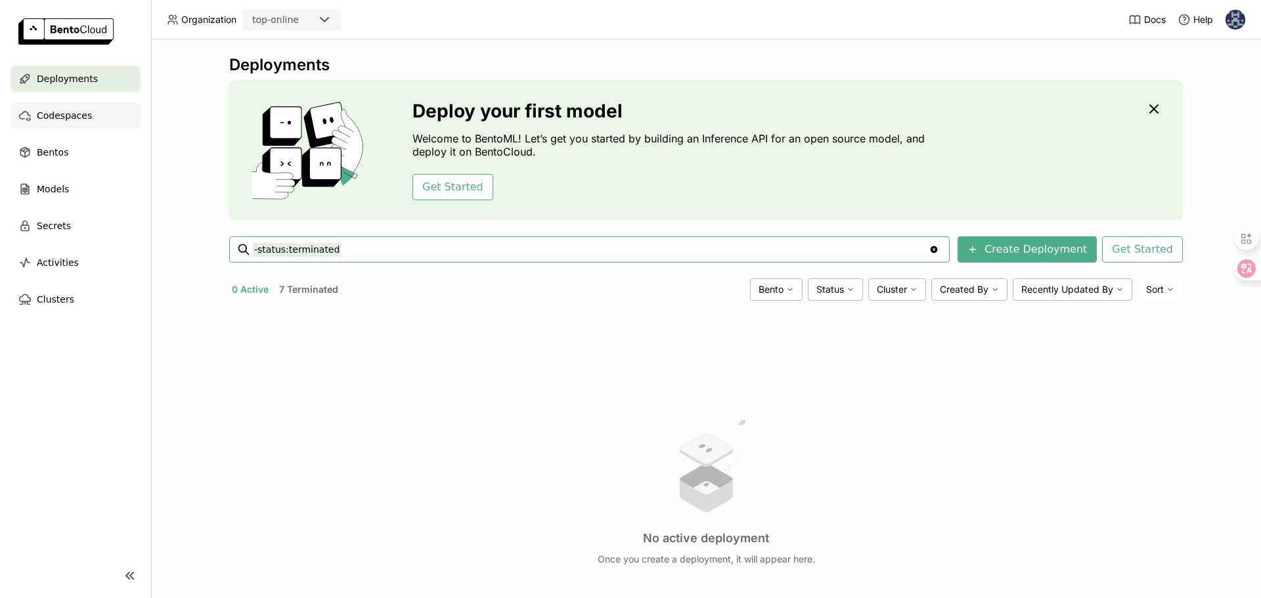
click at [69, 112] on span "Codespaces" at bounding box center [64, 116] width 55 height 16
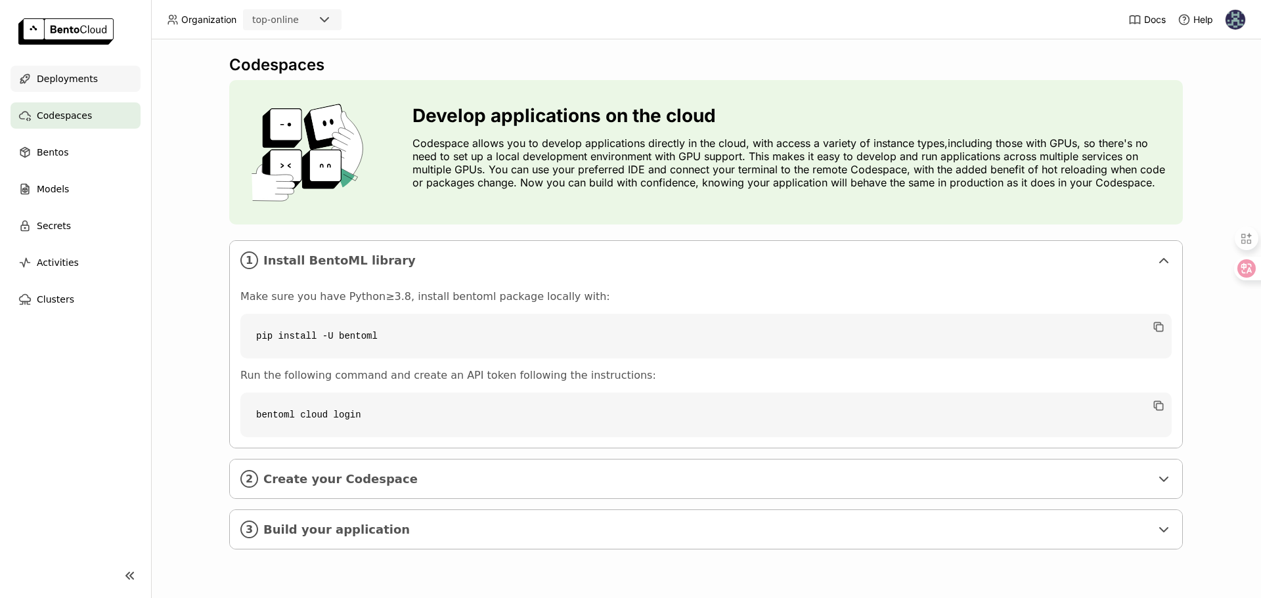
click at [52, 86] on span "Deployments" at bounding box center [67, 79] width 61 height 16
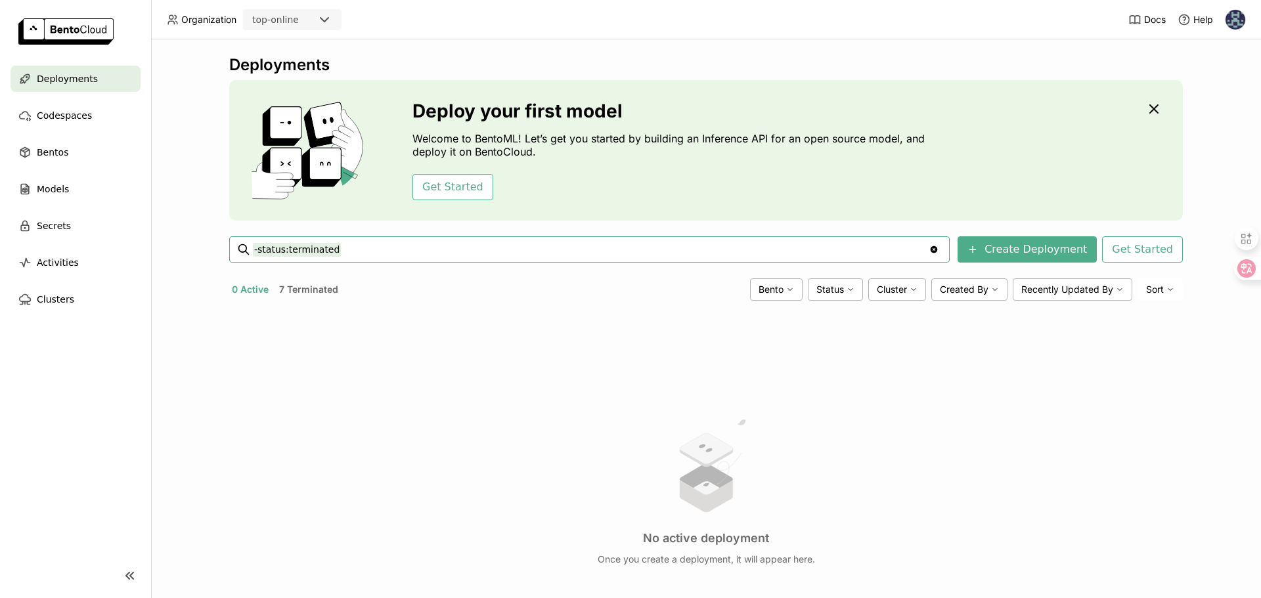
drag, startPoint x: 354, startPoint y: 251, endPoint x: 218, endPoint y: 232, distance: 137.3
click at [219, 235] on div "Deployments Deploy your first model Welcome to BentoML! Let’s get you started b…" at bounding box center [706, 318] width 1110 height 559
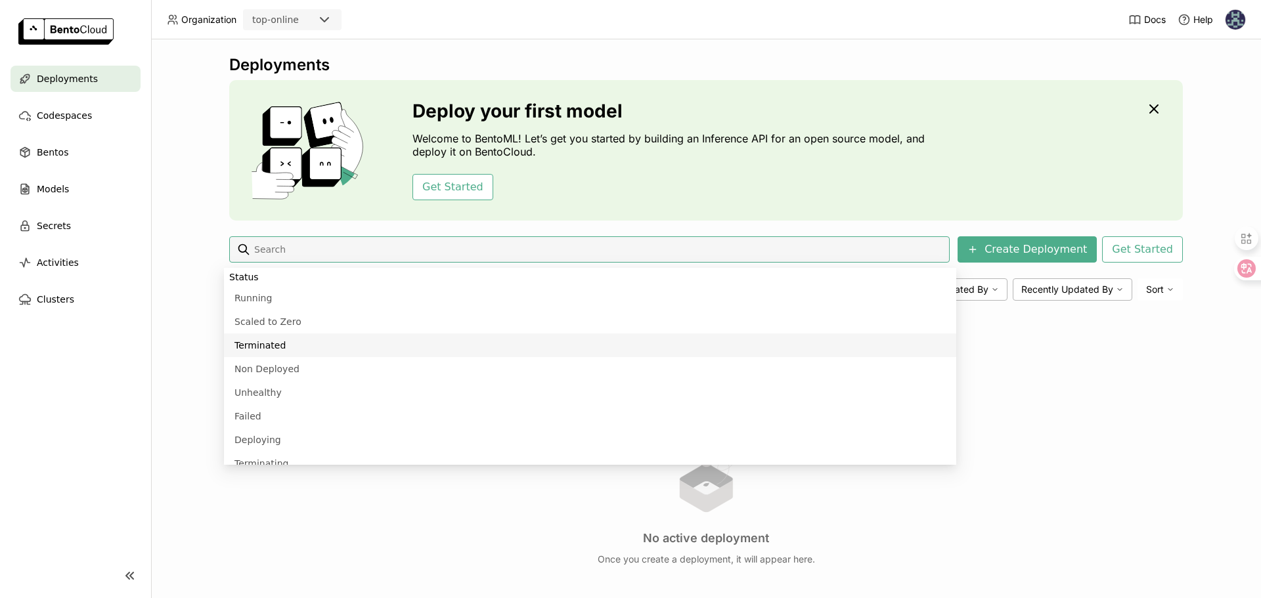
click at [263, 344] on li "Terminated" at bounding box center [590, 346] width 732 height 24
type input "status:terminated"
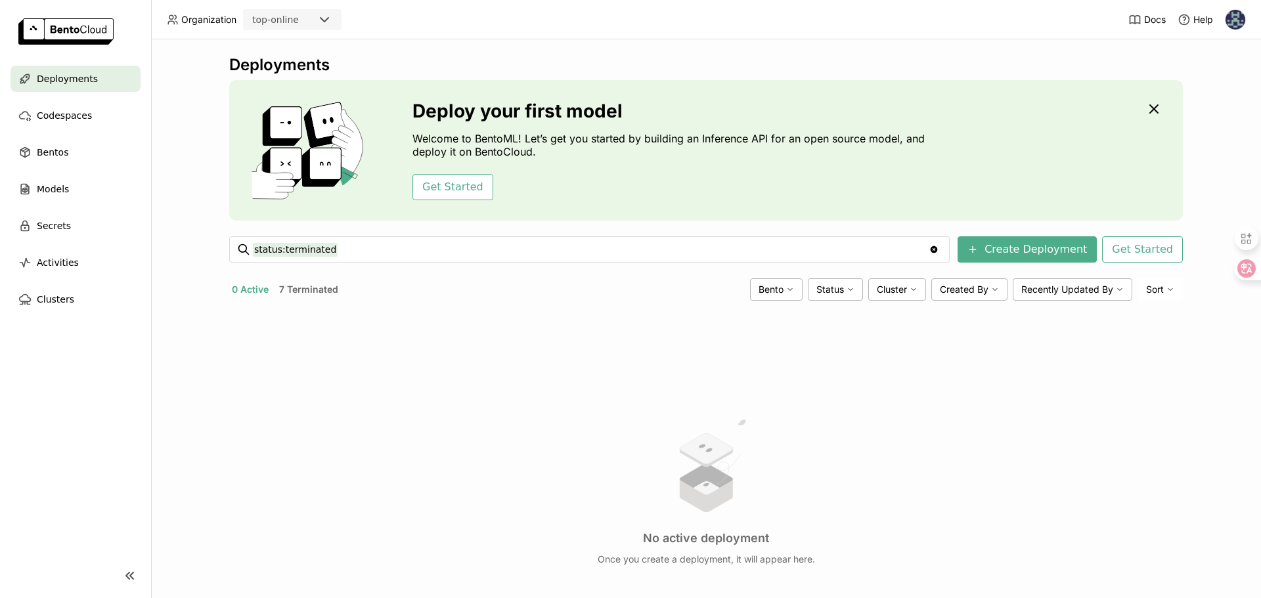
click at [886, 244] on input "status:terminated" at bounding box center [591, 249] width 676 height 21
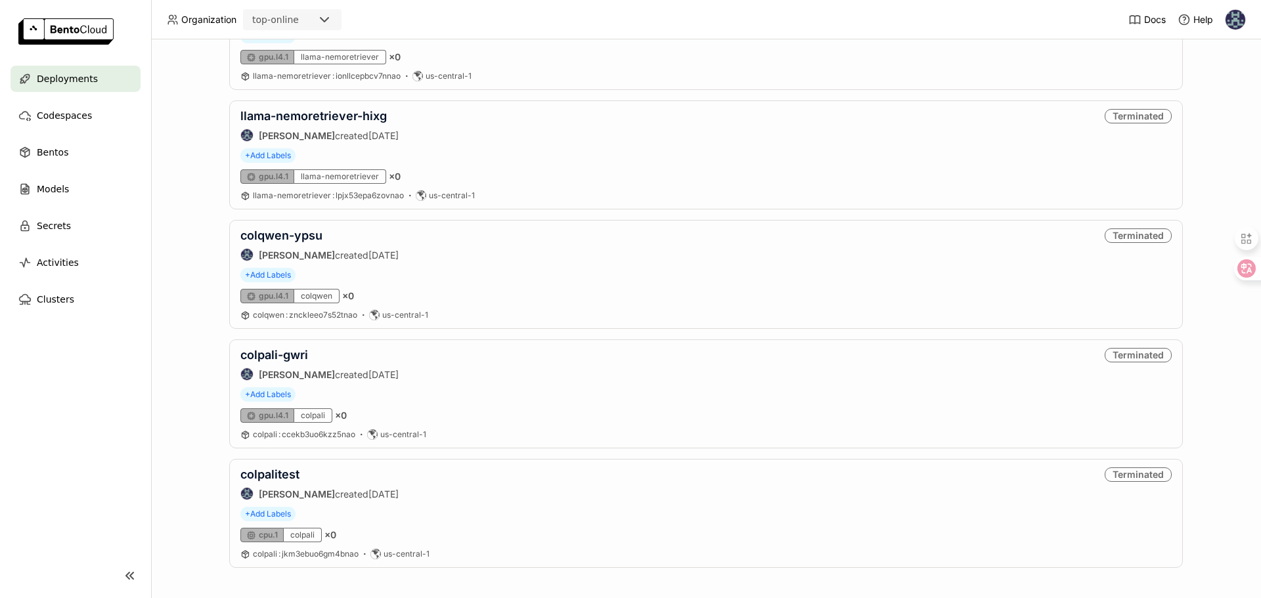
scroll to position [575, 0]
